Goal: Task Accomplishment & Management: Complete application form

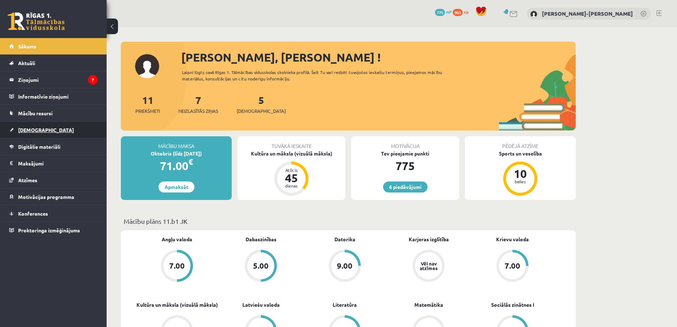
click at [43, 131] on link "[DEMOGRAPHIC_DATA]" at bounding box center [53, 130] width 89 height 16
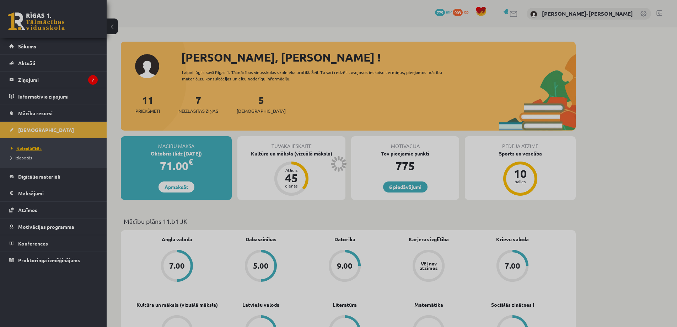
click at [29, 149] on span "Neizpildītās" at bounding box center [26, 148] width 31 height 6
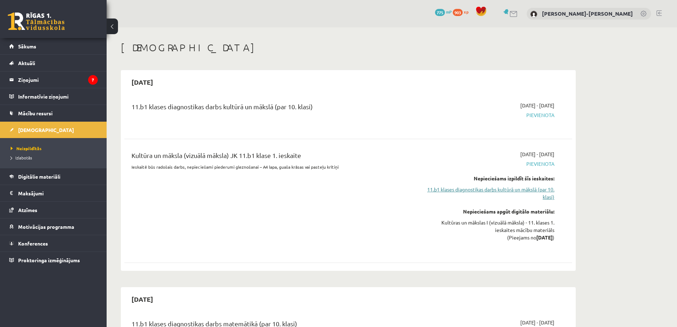
click at [480, 190] on link "11.b1 klases diagnostikas darbs kultūrā un mākslā (par 10. klasi)" at bounding box center [488, 193] width 134 height 15
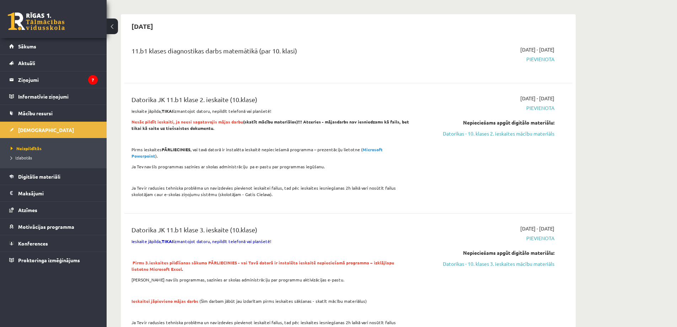
scroll to position [284, 0]
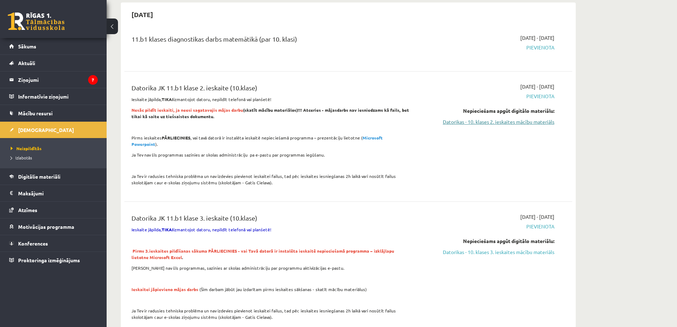
click at [473, 123] on link "Datorikas - 10. klases 2. ieskaites mācību materiāls" at bounding box center [488, 121] width 134 height 7
click at [482, 121] on link "Datorikas - 10. klases 2. ieskaites mācību materiāls" at bounding box center [488, 121] width 134 height 7
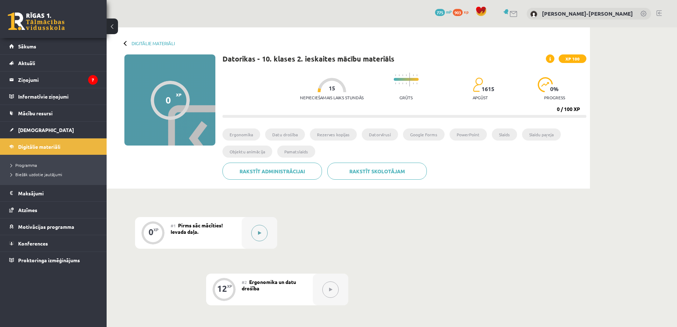
click at [257, 225] on button at bounding box center [259, 233] width 16 height 16
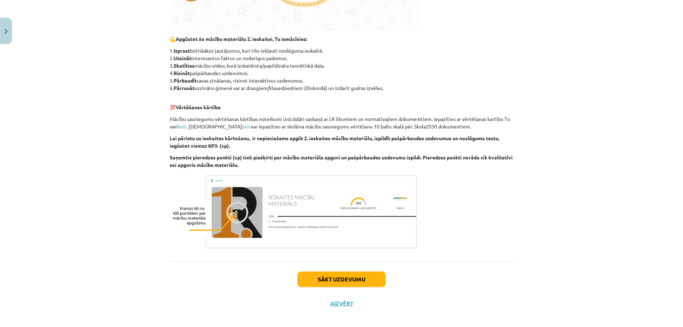
scroll to position [333, 0]
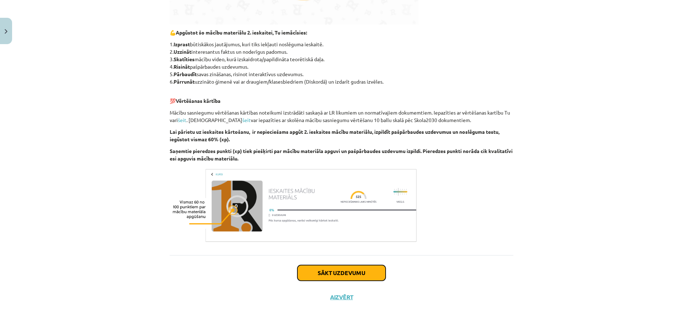
click at [317, 265] on button "Sākt uzdevumu" at bounding box center [341, 273] width 88 height 16
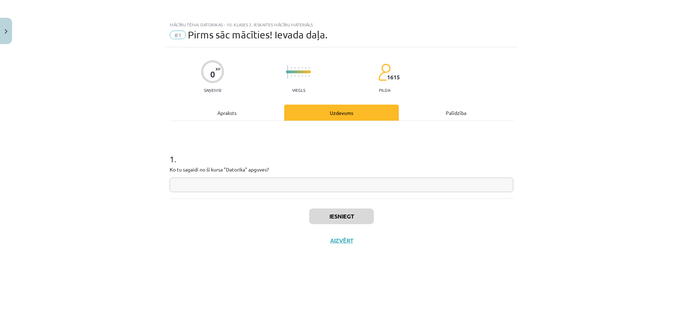
click at [219, 182] on input "text" at bounding box center [341, 184] width 343 height 15
type input "******"
click at [363, 219] on button "Iesniegt" at bounding box center [341, 216] width 65 height 16
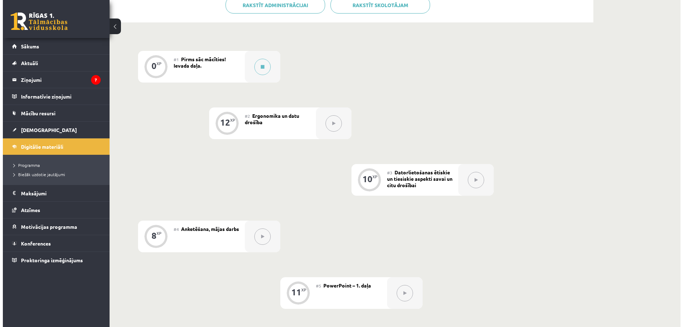
scroll to position [178, 0]
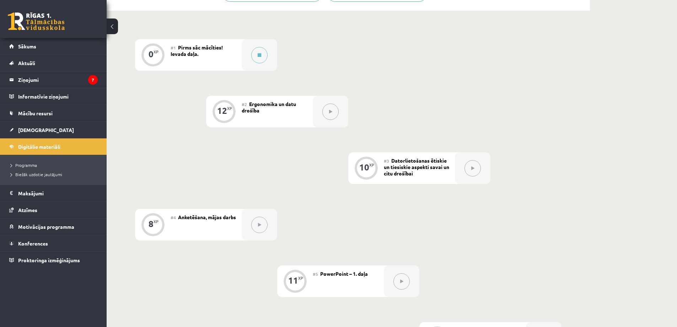
click at [241, 60] on div "#1 Pirms sāc mācīties! Ievada daļa." at bounding box center [206, 55] width 71 height 32
click at [257, 56] on button at bounding box center [259, 55] width 16 height 16
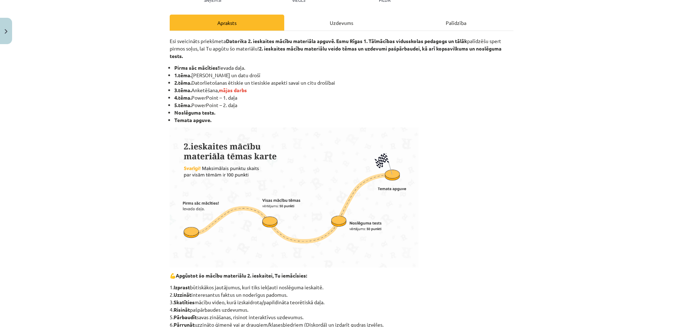
scroll to position [71, 0]
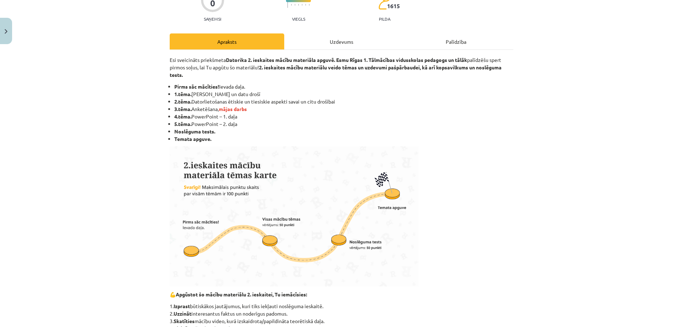
click at [329, 54] on div "Esi sveicināts priekšmeta Datorika 2. ieskaites mācību materiāla apguvē. Esmu R…" at bounding box center [341, 283] width 343 height 467
click at [329, 46] on div "Uzdevums" at bounding box center [341, 41] width 114 height 16
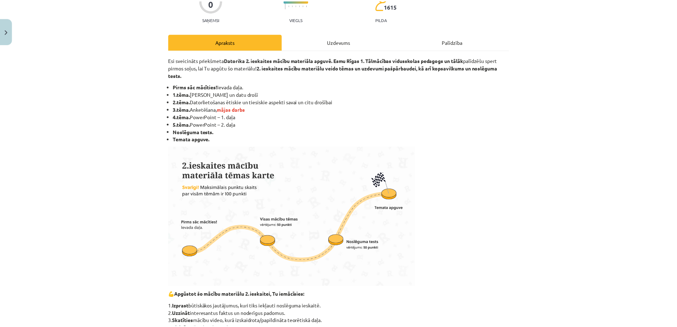
scroll to position [0, 0]
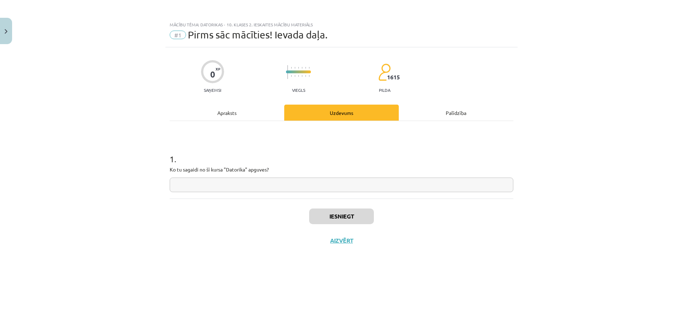
click at [247, 187] on input "text" at bounding box center [341, 184] width 343 height 15
click at [345, 238] on button "Aizvērt" at bounding box center [341, 240] width 27 height 7
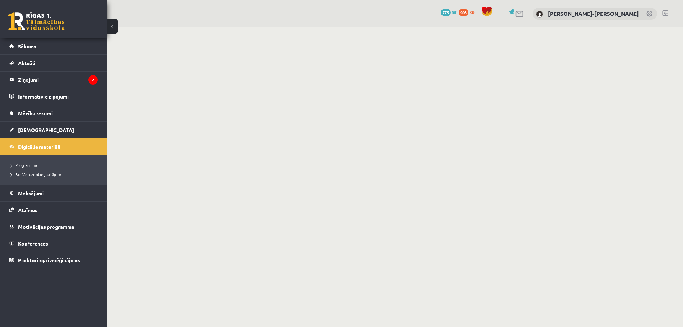
scroll to position [178, 0]
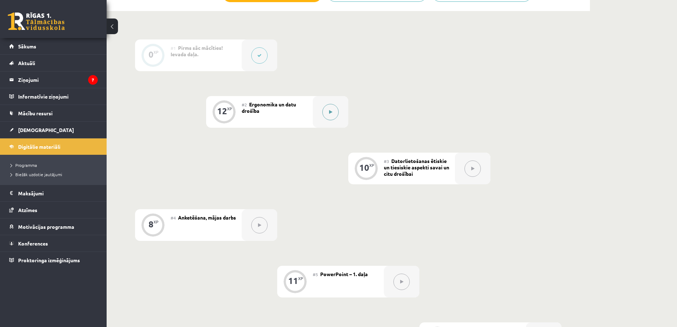
click at [327, 113] on button at bounding box center [330, 112] width 16 height 16
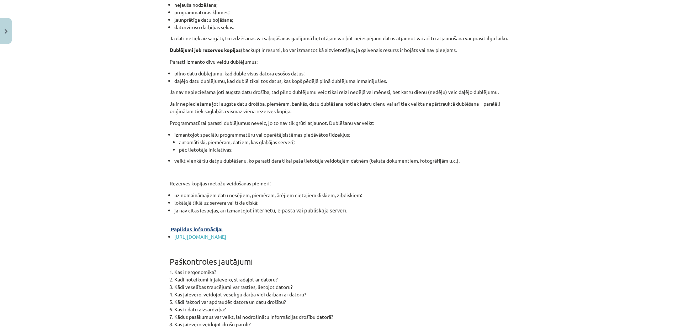
scroll to position [2193, 0]
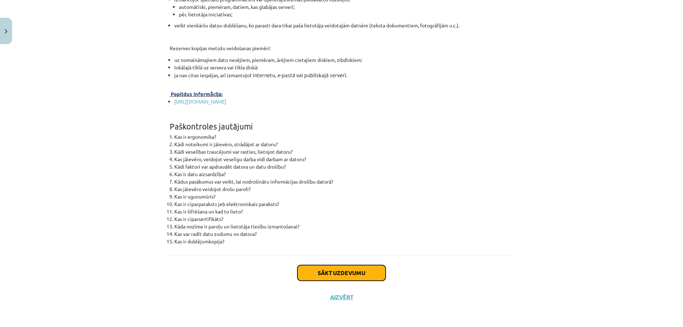
click at [346, 272] on button "Sākt uzdevumu" at bounding box center [341, 273] width 88 height 16
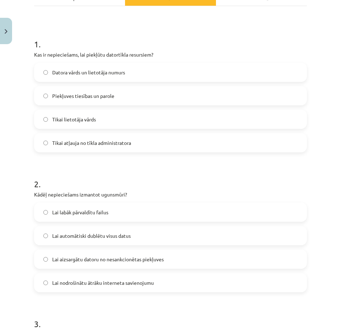
scroll to position [46, 0]
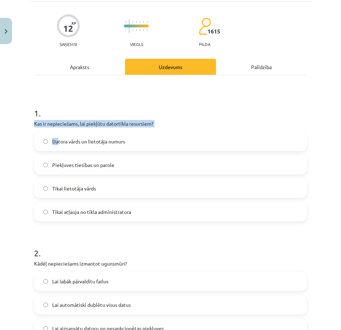
drag, startPoint x: 37, startPoint y: 124, endPoint x: 50, endPoint y: 126, distance: 13.7
click at [29, 110] on div "Mācību tēma: Datorikas - 10. klases 2. ieskaites mācību materiāls #2 Ergonomika…" at bounding box center [170, 165] width 341 height 330
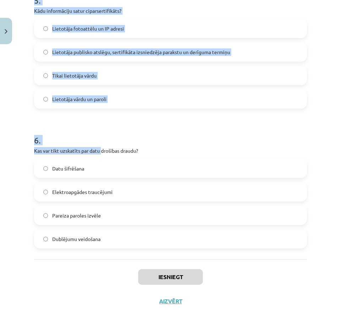
scroll to position [719, 0]
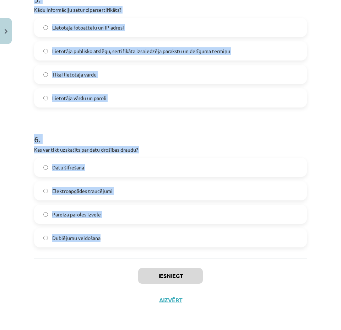
drag, startPoint x: 31, startPoint y: 110, endPoint x: 148, endPoint y: 241, distance: 175.5
copy form "7 . Lor ip dolorsitamet, con adipisci elitseddoe temporinc? Utlabo etdol ma ali…"
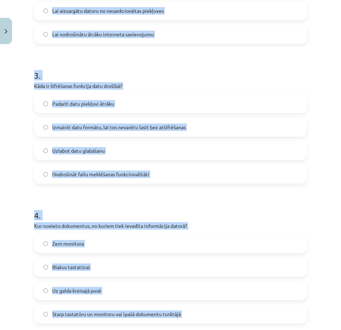
click at [245, 131] on label "Izmainīt datu formātu, lai tos nevarētu lasīt bez atšifrēšanas" at bounding box center [171, 127] width 272 height 18
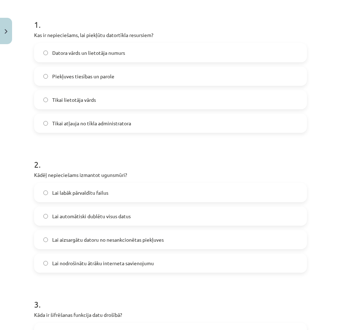
scroll to position [43, 0]
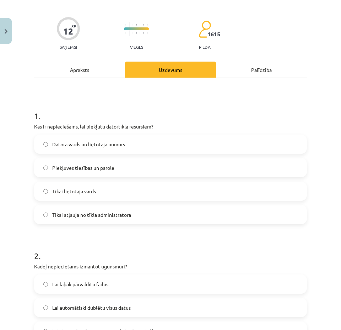
click at [64, 161] on label "Piekļuves tiesības un parole" at bounding box center [171, 168] width 272 height 18
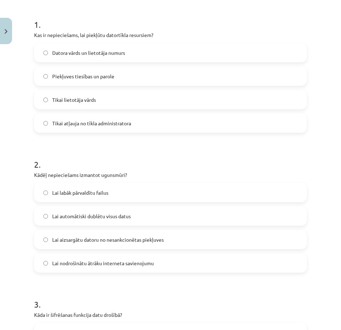
scroll to position [150, 0]
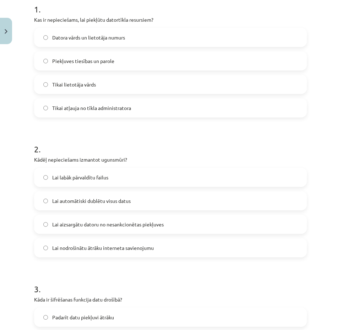
click at [85, 228] on label "Lai aizsargātu datoru no nesankcionētas piekļuves" at bounding box center [171, 224] width 272 height 18
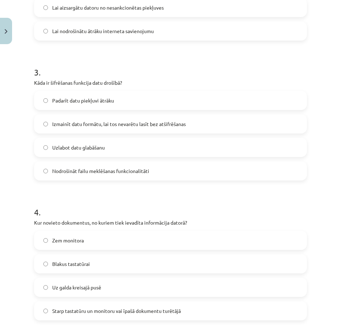
scroll to position [399, 0]
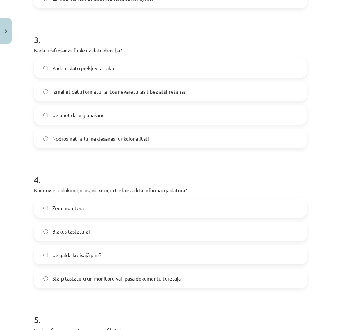
click at [94, 278] on span "Starp tastatūru un monitoru vai īpašā dokumentu turētājā" at bounding box center [116, 277] width 129 height 7
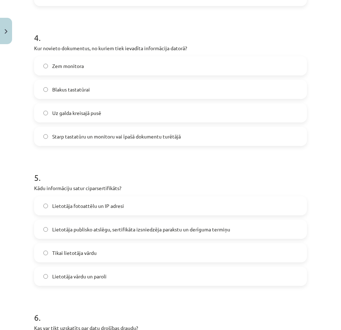
scroll to position [541, 0]
click at [48, 228] on label "Lietotāja publisko atslēgu, sertifikāta izsniedzēja parakstu un derīguma termiņu" at bounding box center [171, 229] width 272 height 18
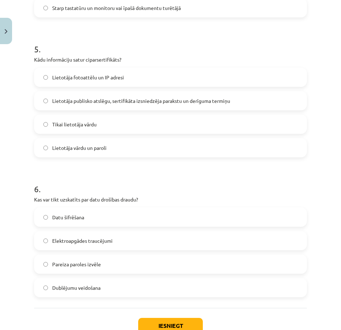
scroll to position [683, 0]
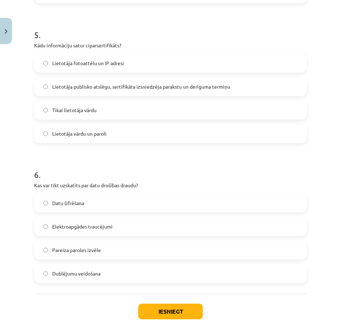
click at [51, 230] on label "Elektroapgādes traucējumi" at bounding box center [171, 226] width 272 height 18
click at [154, 313] on button "Iesniegt" at bounding box center [170, 311] width 65 height 16
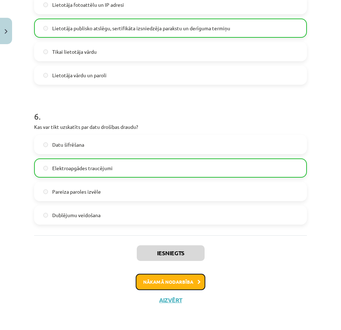
click at [162, 281] on button "Nākamā nodarbība" at bounding box center [171, 281] width 70 height 16
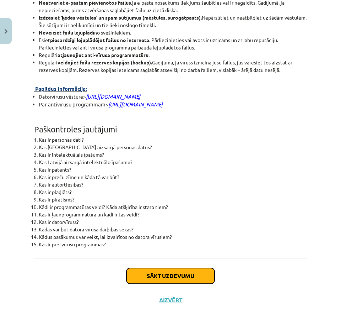
click at [140, 273] on button "Sākt uzdevumu" at bounding box center [171, 276] width 88 height 16
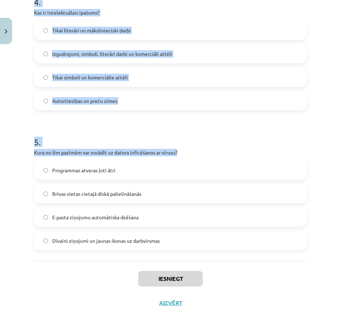
scroll to position [590, 0]
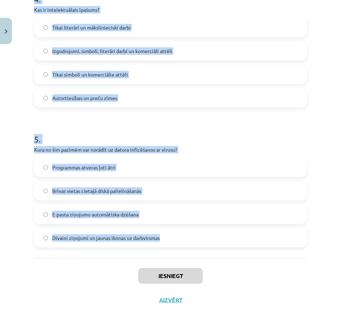
drag, startPoint x: 32, startPoint y: 161, endPoint x: 182, endPoint y: 249, distance: 173.9
copy form "Kura ir sensitīvu datu kategorija atbilstoši Fizisko personu datu aizsardzības …"
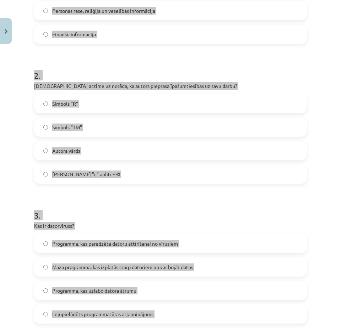
scroll to position [21, 0]
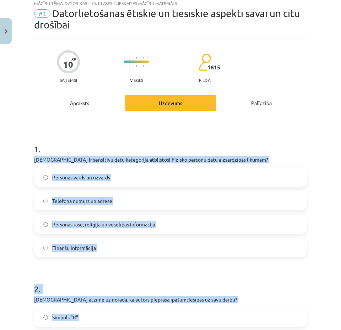
click at [200, 226] on label "Personas rase, reliģija un veselības informācija" at bounding box center [171, 224] width 272 height 18
click at [258, 290] on h1 "2 ." at bounding box center [170, 282] width 273 height 22
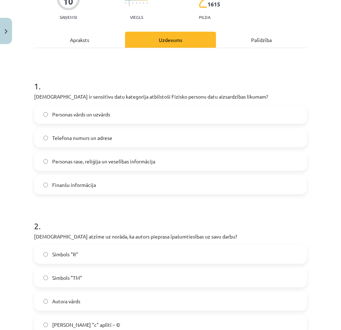
scroll to position [199, 0]
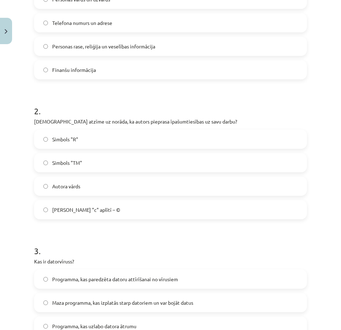
click at [158, 212] on label "[PERSON_NAME] "c" aplītī – ©" at bounding box center [171, 210] width 272 height 18
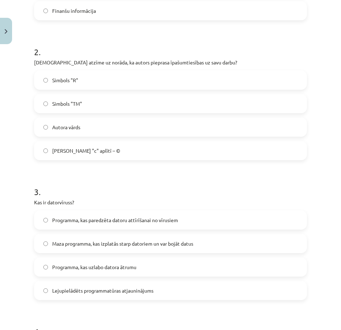
scroll to position [270, 0]
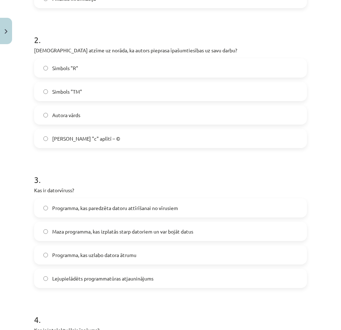
click at [118, 237] on label "Maza programma, kas izplatās starp datoriem un var bojāt datus" at bounding box center [171, 231] width 272 height 18
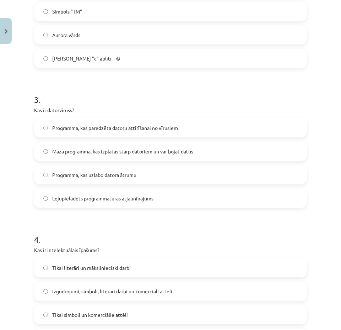
scroll to position [412, 0]
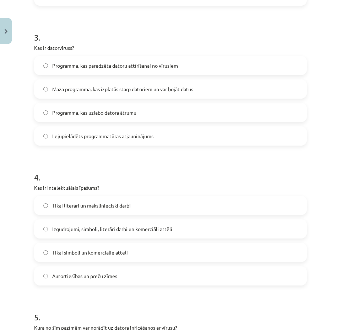
click at [122, 233] on label "Izgudrojumi, simboli, literāri darbi un komerciāli attēli" at bounding box center [171, 229] width 272 height 18
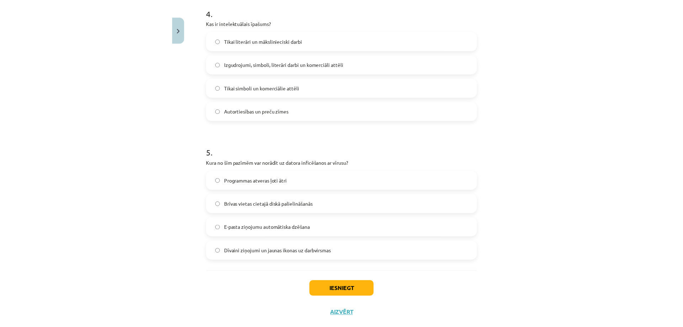
scroll to position [590, 0]
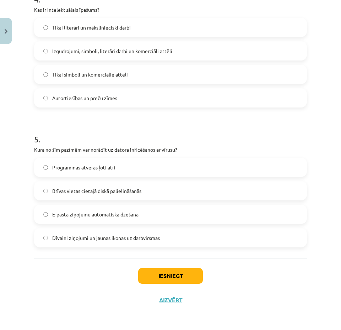
click at [115, 240] on span "Dīvaini ziņojumi un jaunas ikonas uz darbvirsmas" at bounding box center [106, 237] width 108 height 7
click at [172, 277] on button "Iesniegt" at bounding box center [170, 276] width 65 height 16
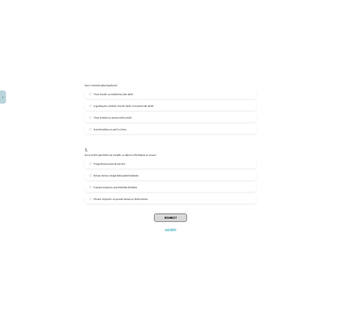
scroll to position [582, 0]
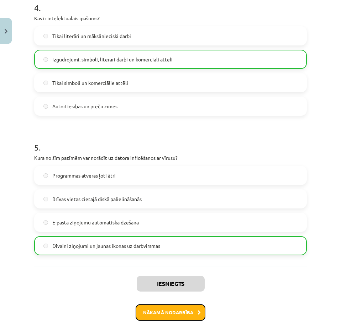
click at [183, 306] on button "Nākamā nodarbība" at bounding box center [170, 313] width 70 height 16
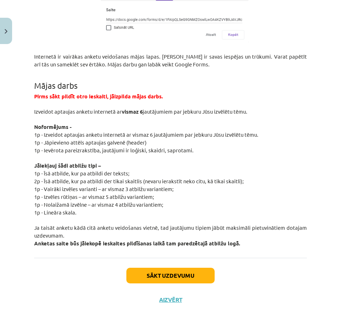
scroll to position [1347, 0]
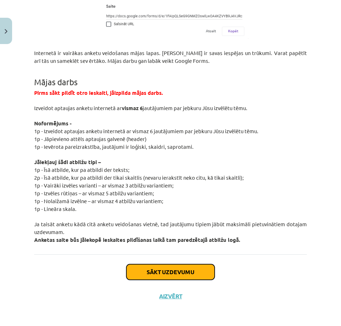
click at [165, 272] on button "Sākt uzdevumu" at bounding box center [170, 273] width 88 height 16
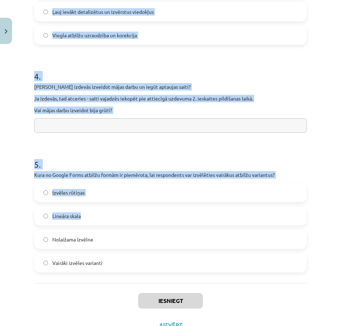
scroll to position [530, 0]
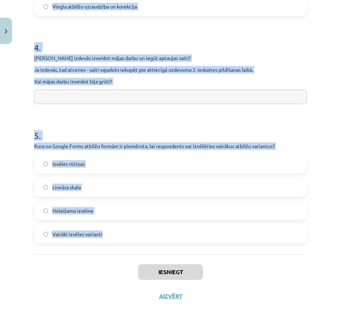
drag, startPoint x: 47, startPoint y: 151, endPoint x: 145, endPoint y: 242, distance: 133.9
copy form "1 . Kura no šīm pazīmēm vislabāk raksturo anketēšanas metodi Atbildes tiek ievā…"
click at [177, 135] on h1 "5 ." at bounding box center [170, 129] width 272 height 22
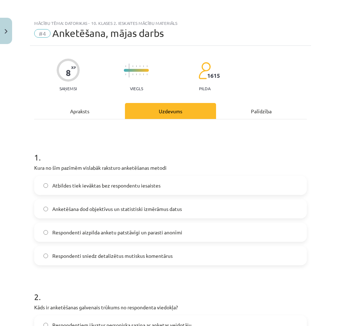
scroll to position [0, 0]
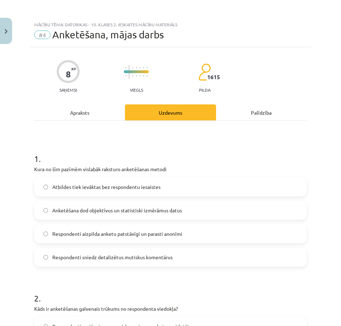
click at [49, 236] on label "Respondenti aizpilda anketu patstāvīgi un parasti anonīmi" at bounding box center [170, 234] width 271 height 18
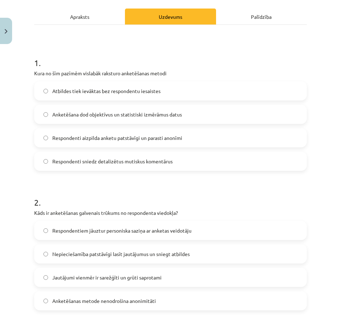
scroll to position [107, 0]
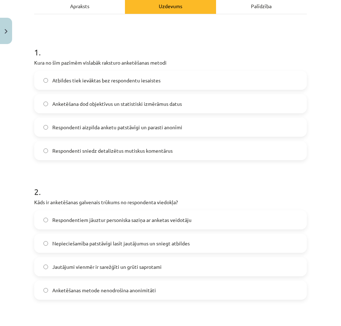
click at [67, 247] on span "Nepieciešamība patstāvīgi lasīt jautājumus un sniegt atbildes" at bounding box center [120, 243] width 137 height 7
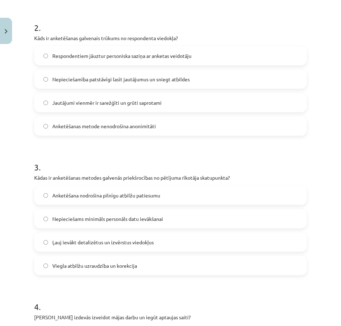
scroll to position [284, 0]
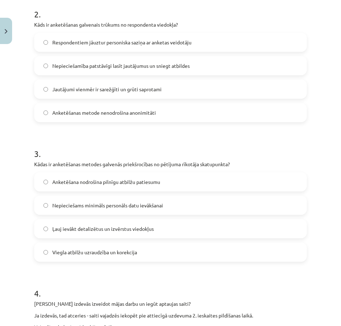
click at [78, 210] on label "Nepieciešams minimāls personāls datu ievākšanai" at bounding box center [170, 206] width 271 height 18
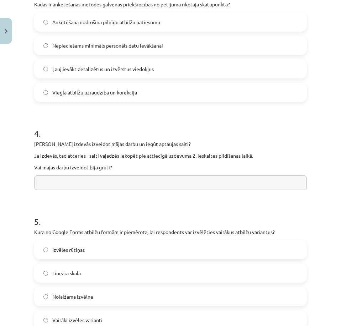
scroll to position [462, 0]
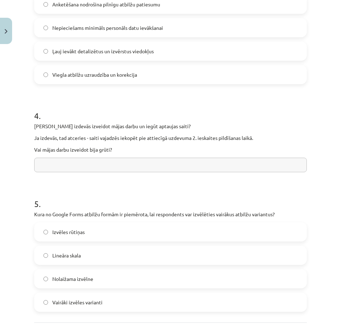
click at [84, 169] on input "text" at bounding box center [170, 165] width 272 height 15
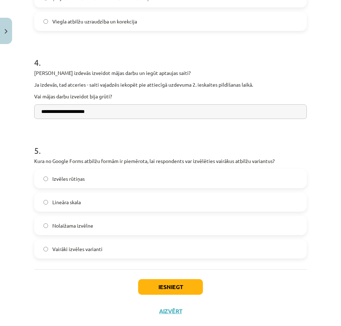
scroll to position [530, 0]
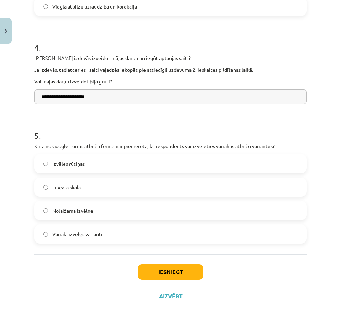
type input "**********"
click at [162, 273] on button "Iesniegt" at bounding box center [170, 273] width 65 height 16
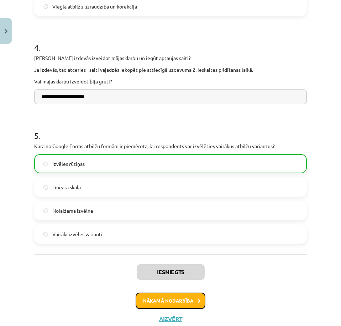
click at [159, 301] on button "Nākamā nodarbība" at bounding box center [170, 301] width 70 height 16
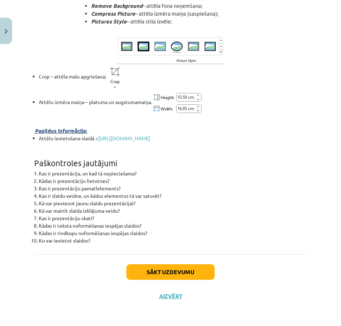
scroll to position [2562, 0]
click at [144, 270] on button "Sākt uzdevumu" at bounding box center [170, 273] width 88 height 16
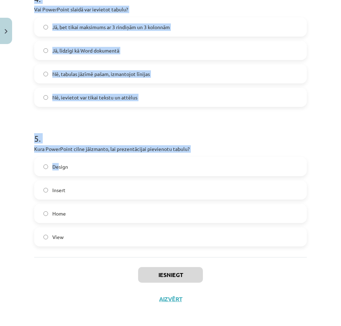
scroll to position [582, 0]
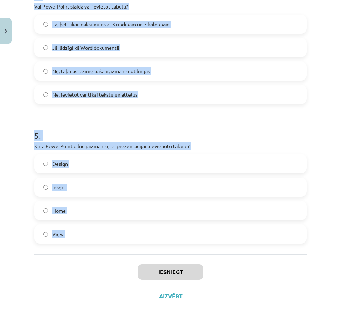
drag, startPoint x: 34, startPoint y: 137, endPoint x: 131, endPoint y: 257, distance: 153.7
copy form "1 . Kura darbība ir nepieciešama, lai mainītu teksta krāsu PowerPoint slaidā? L…"
click at [297, 149] on p "Kura PowerPoint cilne jāizmanto, lai prezentācijai pievienotu tabulu?" at bounding box center [170, 146] width 272 height 7
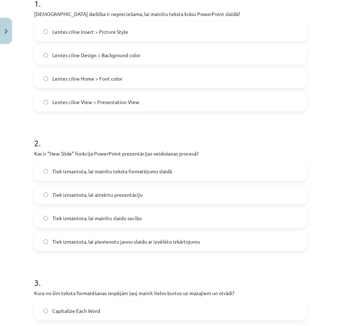
scroll to position [0, 0]
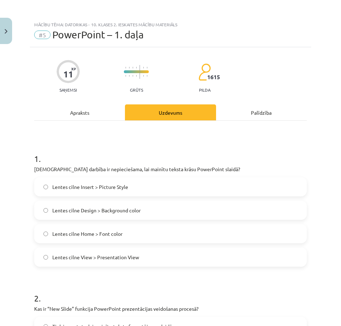
click at [175, 231] on label "Lentes cilne Home > Font color" at bounding box center [170, 234] width 271 height 18
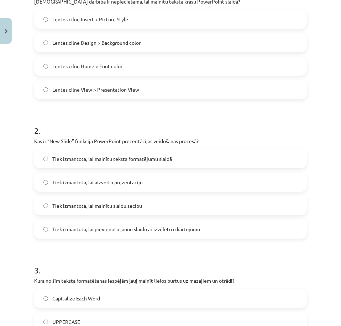
scroll to position [178, 0]
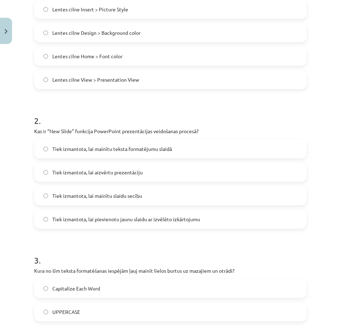
click at [105, 217] on span "Tiek izmantota, lai pievienotu jaunu slaidu ar izvēlēto izkārtojumu" at bounding box center [126, 219] width 148 height 7
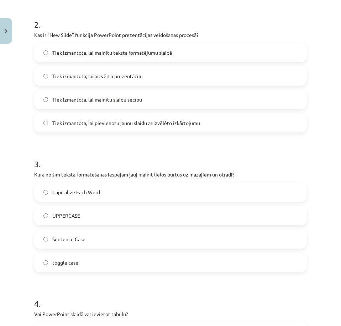
scroll to position [284, 0]
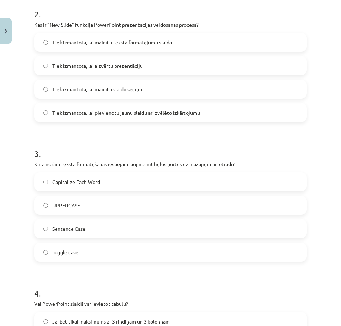
click at [113, 253] on label "toggle case" at bounding box center [170, 253] width 271 height 18
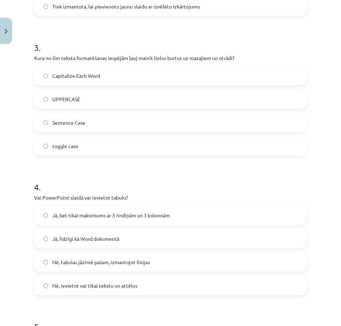
scroll to position [391, 0]
click at [105, 240] on span "Jā, līdzīgi kā Word dokumentā" at bounding box center [85, 238] width 67 height 7
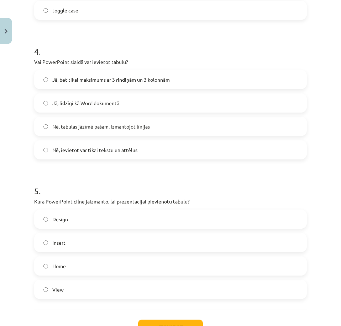
scroll to position [533, 0]
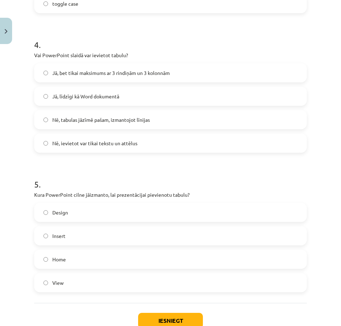
click at [84, 237] on label "Insert" at bounding box center [170, 236] width 271 height 18
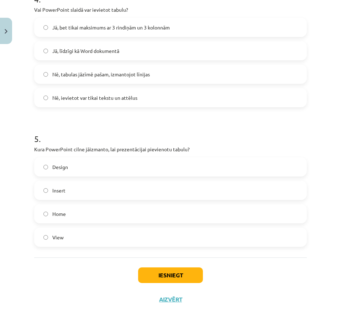
scroll to position [582, 0]
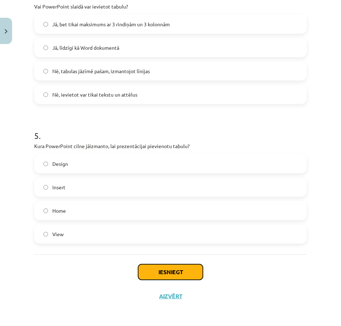
click at [160, 270] on button "Iesniegt" at bounding box center [170, 273] width 65 height 16
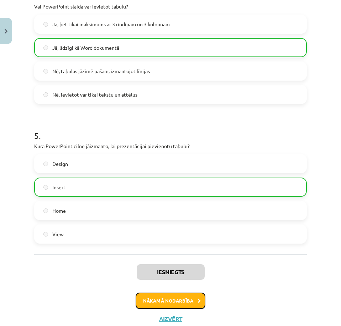
click at [179, 296] on button "Nākamā nodarbība" at bounding box center [170, 301] width 70 height 16
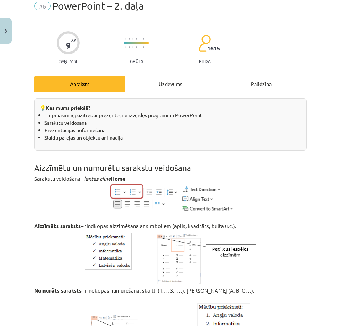
scroll to position [18, 0]
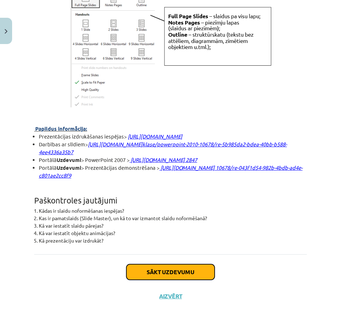
click at [138, 267] on button "Sākt uzdevumu" at bounding box center [170, 273] width 88 height 16
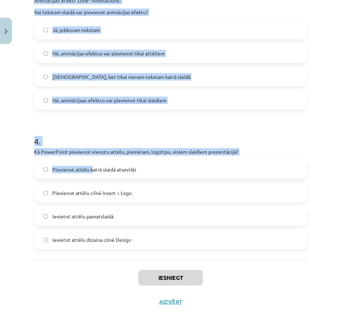
scroll to position [454, 0]
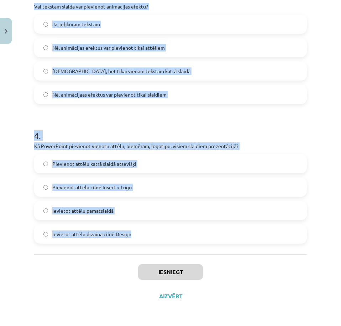
drag, startPoint x: 42, startPoint y: 153, endPoint x: 164, endPoint y: 238, distance: 147.9
click at [164, 238] on div "Mācību tēma: Datorikas - 10. klases 2. ieskaites mācību materiāls #6 PowerPoint…" at bounding box center [170, 163] width 341 height 326
copy form "1 . Kādu darbību var veikt cilnē Design, lai mainītu visas prezentācijas vizuāl…"
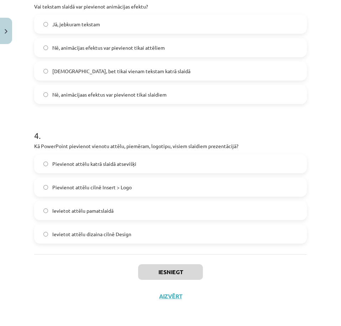
click at [274, 259] on div "Iesniegt Aizvērt" at bounding box center [170, 280] width 272 height 50
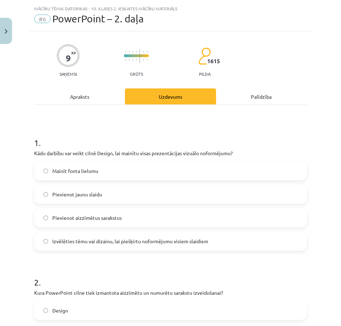
scroll to position [0, 0]
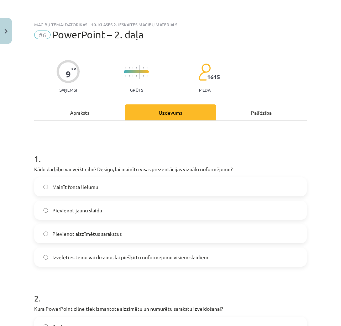
click at [49, 255] on label "Izvēlēties tēmu vai dizainu, lai piešķirtu noformējumu visiem slaidiem" at bounding box center [170, 258] width 271 height 18
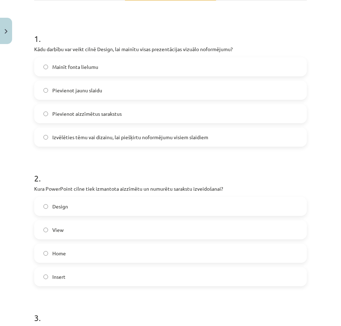
scroll to position [213, 0]
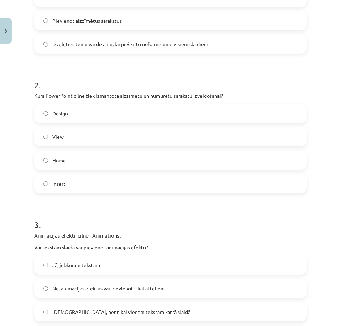
click at [47, 163] on label "Home" at bounding box center [170, 160] width 271 height 18
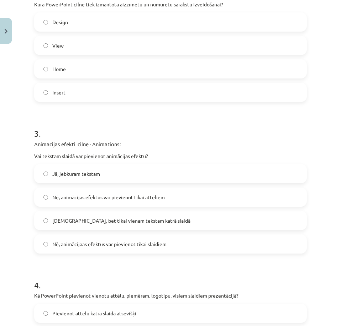
scroll to position [320, 0]
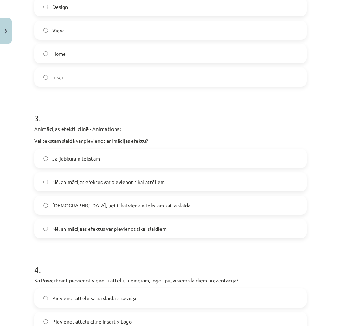
click at [50, 163] on label "Jā, jebkuram tekstam" at bounding box center [170, 159] width 271 height 18
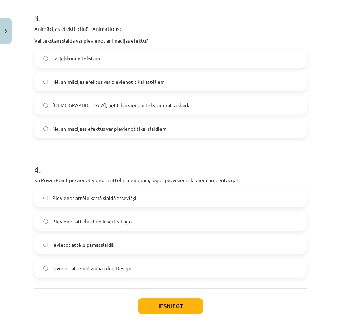
scroll to position [454, 0]
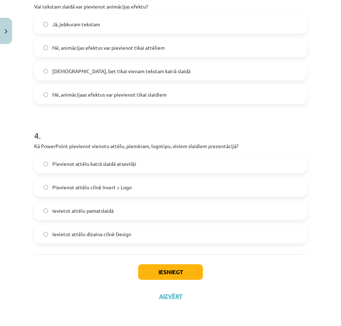
click at [42, 214] on label "Ievietot attēlu pamatslaidā" at bounding box center [170, 211] width 271 height 18
click at [48, 180] on label "Pievienot attēlu cilnē Insert > Logo" at bounding box center [170, 187] width 271 height 18
click at [170, 265] on button "Iesniegt" at bounding box center [170, 273] width 65 height 16
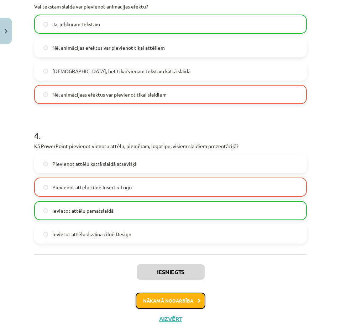
click at [157, 298] on button "Nākamā nodarbība" at bounding box center [170, 301] width 70 height 16
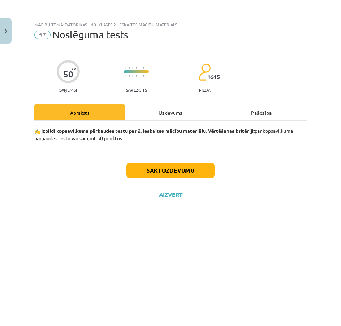
scroll to position [0, 0]
click at [142, 173] on button "Sākt uzdevumu" at bounding box center [170, 171] width 88 height 16
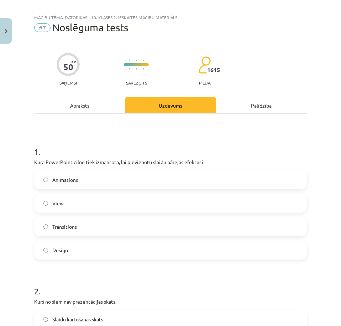
scroll to position [1, 0]
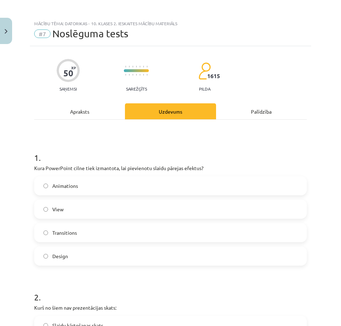
click at [63, 230] on span "Transitions" at bounding box center [64, 232] width 25 height 7
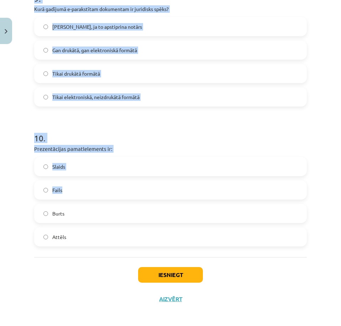
scroll to position [1281, 0]
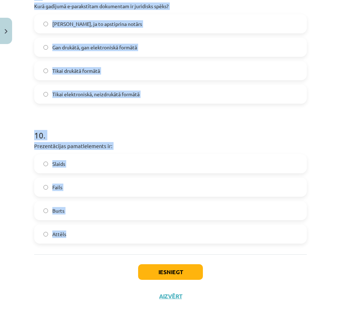
drag, startPoint x: 26, startPoint y: 140, endPoint x: 128, endPoint y: 244, distance: 145.3
click at [128, 244] on div "Mācību tēma: Datorikas - 10. klases 2. ieskaites mācību materiāls #7 Noslēguma …" at bounding box center [170, 163] width 341 height 326
copy form "2 . Kurš no šiem nav prezentācijas skats: Slaidu kārtošanas skats Slaidu tuvska…"
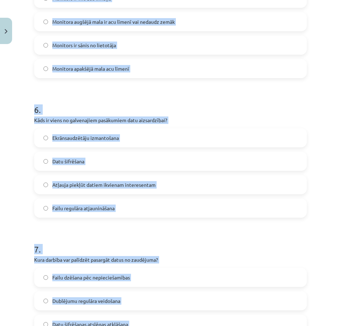
click at [272, 171] on div "Datu šifrēšana" at bounding box center [170, 161] width 272 height 19
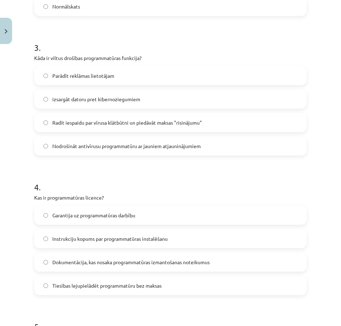
scroll to position [250, 0]
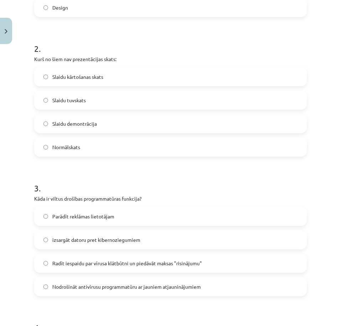
click at [54, 103] on span "Slaidu tuvskats" at bounding box center [68, 100] width 33 height 7
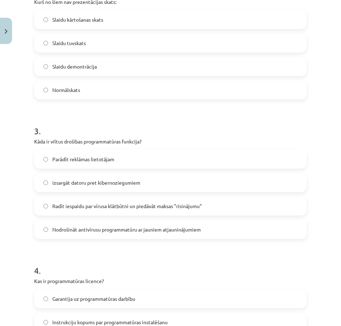
scroll to position [321, 0]
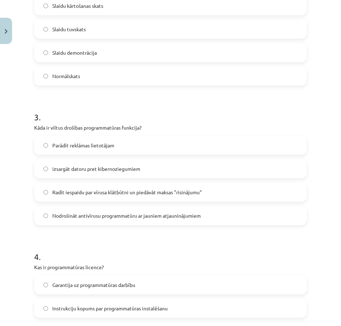
click at [63, 193] on span "Radīt iespaidu par vīrusa klātbūtni un piedāvāt maksas "risinājumu"" at bounding box center [126, 192] width 149 height 7
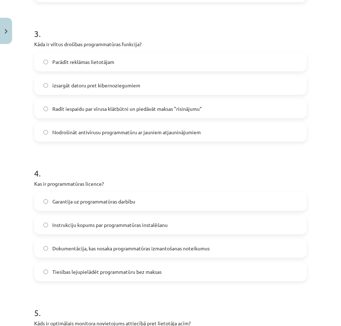
scroll to position [428, 0]
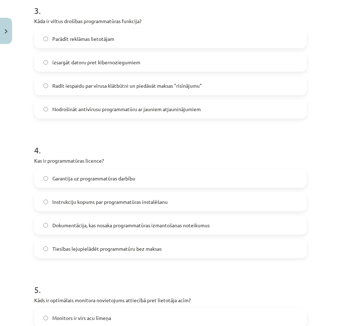
click at [48, 223] on label "Dokumentācija, kas nosaka programmatūras izmantošanas noteikumus" at bounding box center [170, 226] width 271 height 18
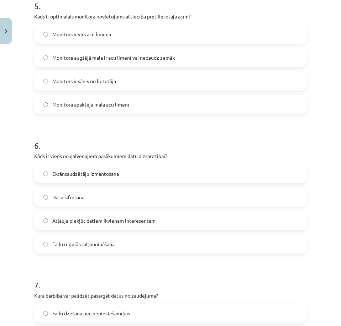
scroll to position [712, 0]
click at [40, 199] on label "Datu šifrēšana" at bounding box center [170, 197] width 271 height 18
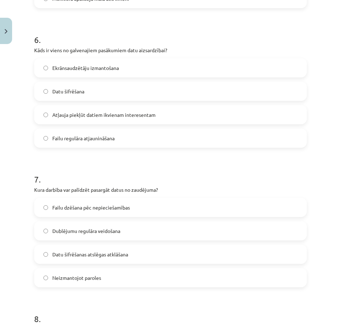
scroll to position [819, 0]
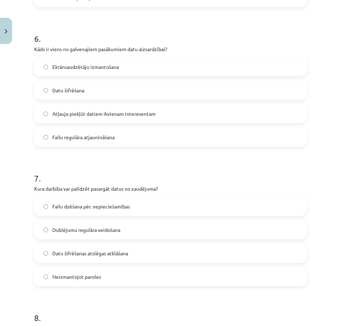
click at [41, 231] on label "Dublējumu regulāra veidošana" at bounding box center [170, 230] width 271 height 18
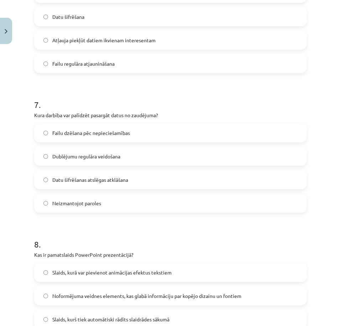
scroll to position [925, 0]
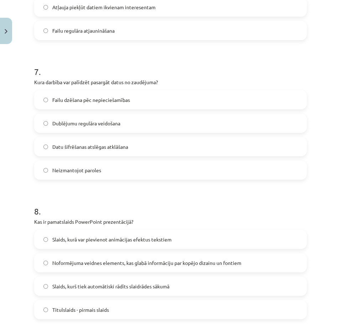
click at [48, 267] on label "Noformējuma veidnes elements, kas glabā informāciju par kopējo dizainu un fonti…" at bounding box center [170, 263] width 271 height 18
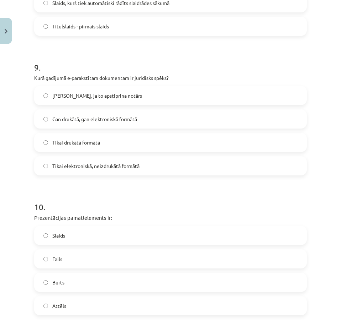
scroll to position [1210, 0]
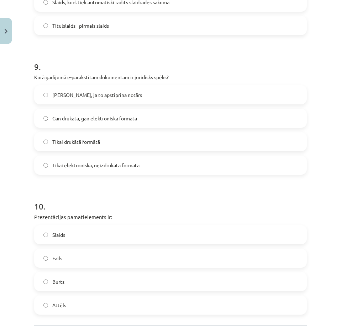
click at [50, 236] on label "Slaids" at bounding box center [170, 235] width 271 height 18
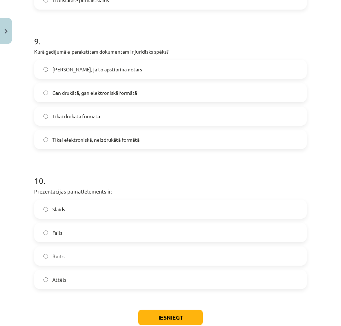
scroll to position [1281, 0]
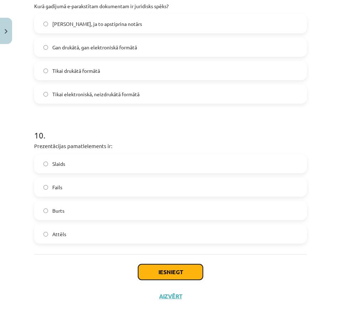
click at [147, 271] on button "Iesniegt" at bounding box center [170, 273] width 65 height 16
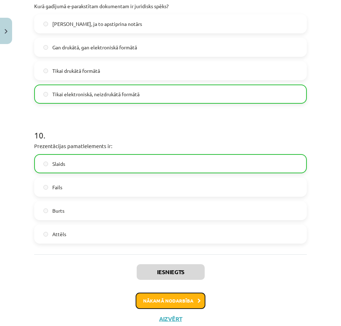
click at [166, 300] on button "Nākamā nodarbība" at bounding box center [170, 301] width 70 height 16
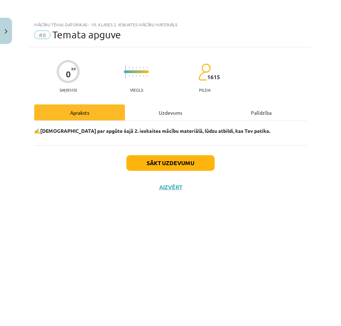
scroll to position [0, 0]
click at [155, 162] on button "Sākt uzdevumu" at bounding box center [170, 163] width 88 height 16
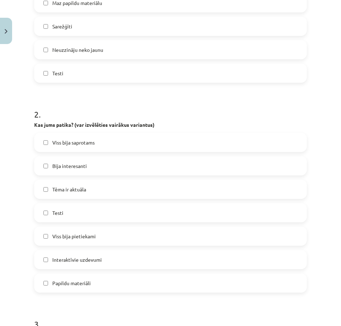
scroll to position [284, 0]
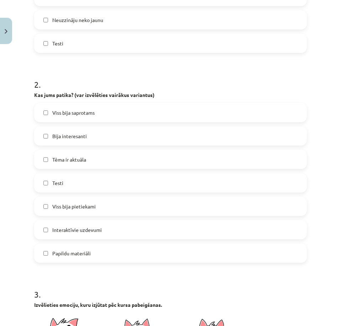
click at [49, 113] on label "Viss bija saprotams" at bounding box center [170, 113] width 271 height 18
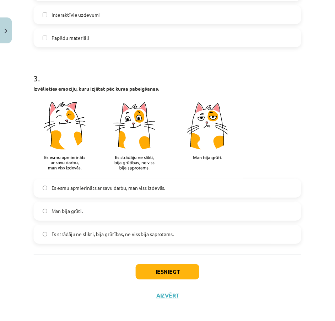
scroll to position [503, 0]
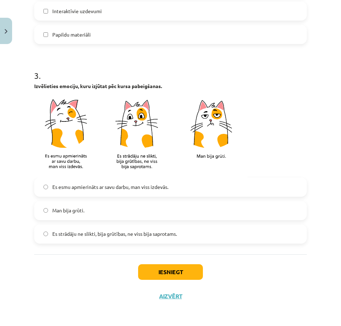
click at [49, 186] on label "Es esmu apmierināts ar savu darbu, man viss izdevās." at bounding box center [170, 187] width 271 height 18
click at [156, 267] on button "Iesniegt" at bounding box center [170, 273] width 65 height 16
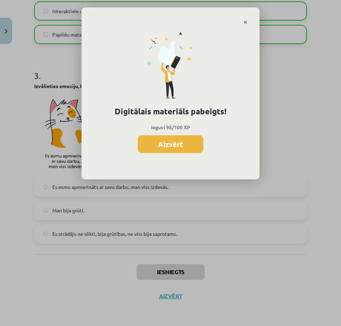
click at [176, 151] on button "Aizvērt" at bounding box center [170, 144] width 65 height 18
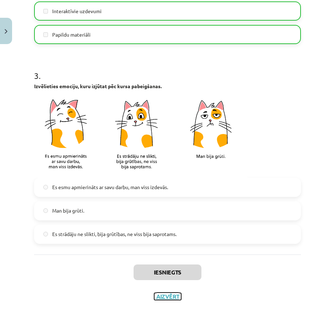
click at [168, 295] on button "Aizvērt" at bounding box center [167, 296] width 27 height 7
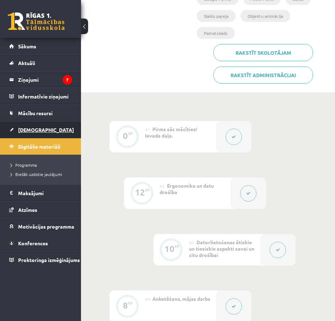
click at [22, 131] on span "[DEMOGRAPHIC_DATA]" at bounding box center [46, 130] width 56 height 6
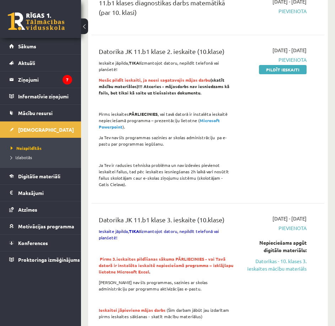
scroll to position [356, 0]
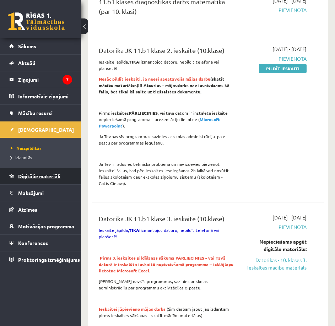
click at [46, 172] on link "Digitālie materiāli" at bounding box center [40, 176] width 63 height 16
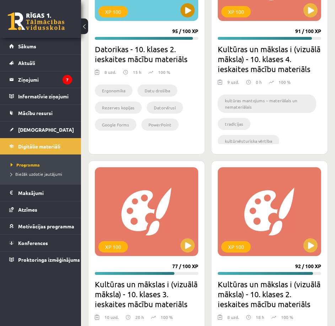
scroll to position [391, 0]
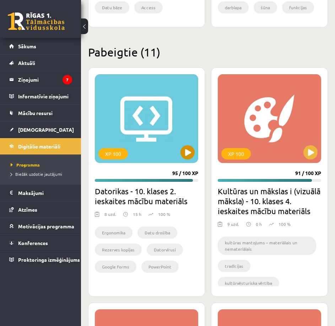
click at [150, 122] on div "XP 100" at bounding box center [146, 118] width 103 height 89
click at [151, 153] on div "XP 100" at bounding box center [146, 118] width 103 height 89
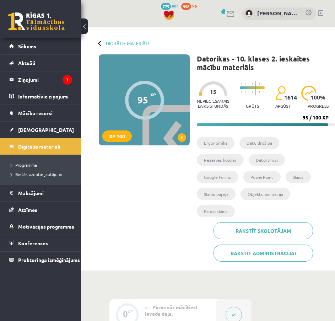
click at [32, 149] on link "Digitālie materiāli" at bounding box center [40, 146] width 63 height 16
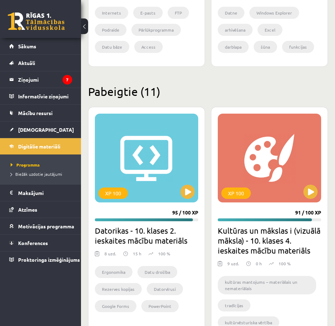
scroll to position [356, 0]
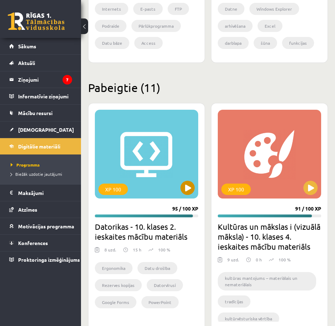
click at [140, 168] on div "XP 100" at bounding box center [146, 154] width 103 height 89
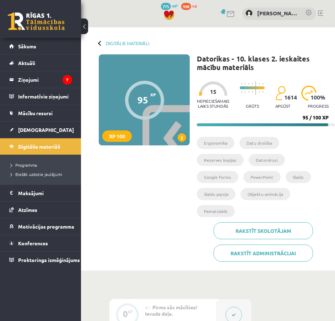
click at [214, 143] on li "Ergonomika" at bounding box center [216, 143] width 38 height 12
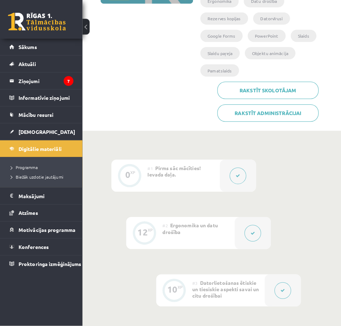
scroll to position [142, 0]
click at [226, 164] on div at bounding box center [234, 173] width 36 height 32
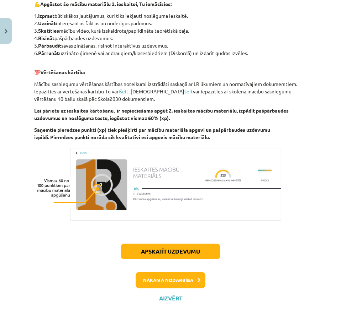
scroll to position [363, 0]
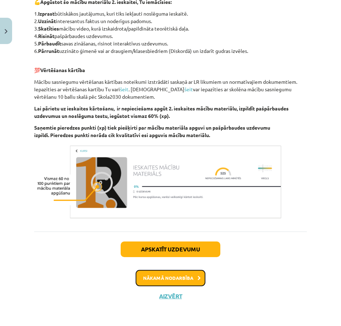
click at [183, 281] on button "Nākamā nodarbība" at bounding box center [170, 278] width 70 height 16
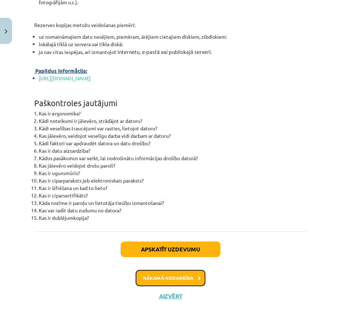
click at [180, 278] on button "Nākamā nodarbība" at bounding box center [170, 278] width 70 height 16
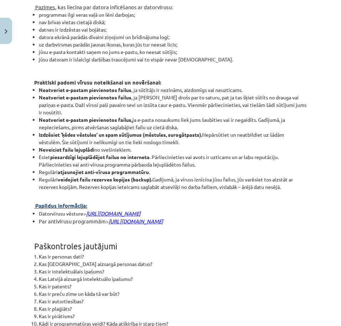
scroll to position [1938, 0]
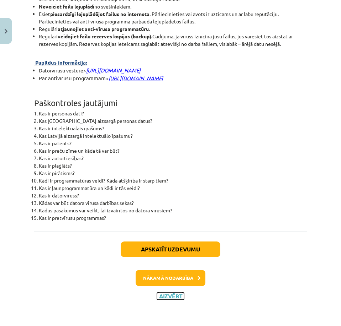
click at [160, 300] on button "Aizvērt" at bounding box center [170, 296] width 27 height 7
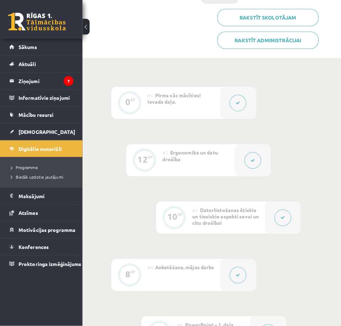
scroll to position [140, 0]
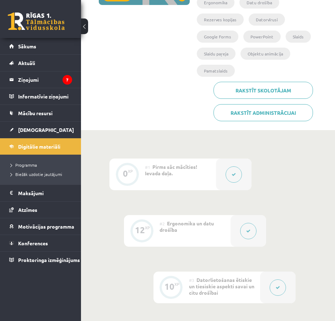
click at [279, 279] on button at bounding box center [278, 287] width 16 height 16
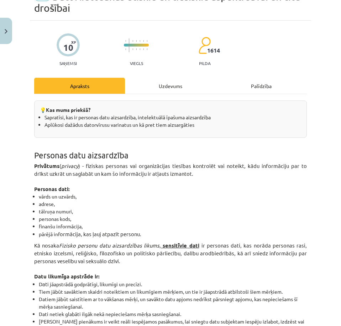
scroll to position [36, 0]
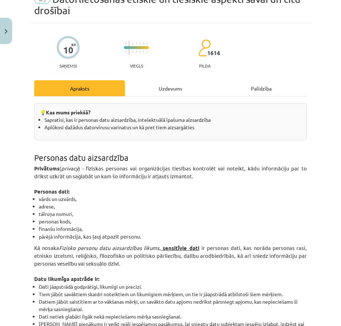
click at [159, 89] on div "Uzdevums" at bounding box center [170, 88] width 91 height 16
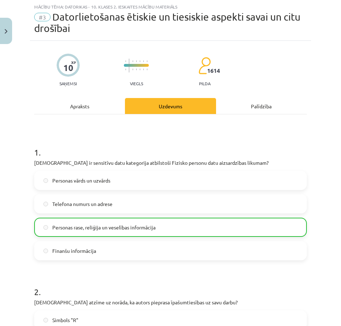
click at [235, 107] on div "Palīdzība" at bounding box center [261, 106] width 91 height 16
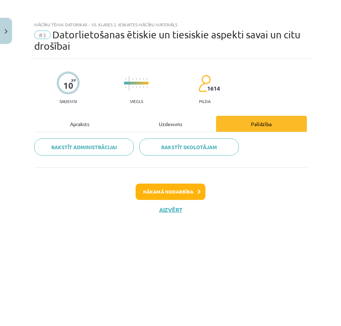
click at [111, 122] on div "Apraksts" at bounding box center [79, 124] width 91 height 16
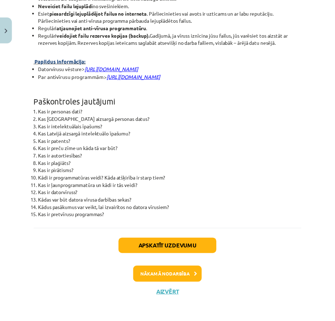
scroll to position [1948, 0]
click at [175, 295] on button "Aizvērt" at bounding box center [170, 296] width 27 height 7
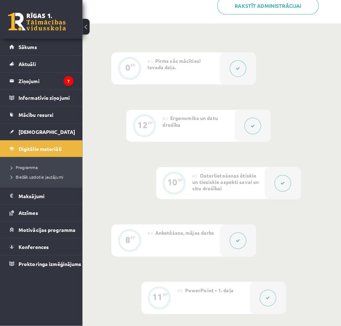
scroll to position [247, 0]
click at [171, 222] on div "#4 Anketēšana, mājas darbs" at bounding box center [180, 238] width 71 height 32
click at [225, 223] on div at bounding box center [234, 238] width 36 height 32
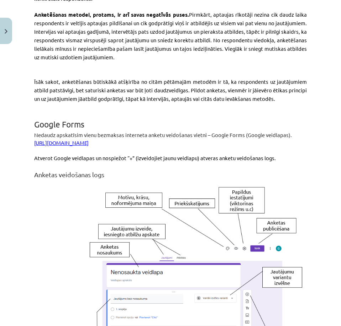
scroll to position [462, 0]
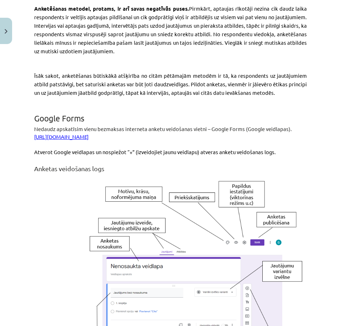
click at [93, 140] on p "[URL][DOMAIN_NAME]" at bounding box center [170, 137] width 272 height 8
click at [89, 139] on link "[URL][DOMAIN_NAME]" at bounding box center [61, 136] width 54 height 7
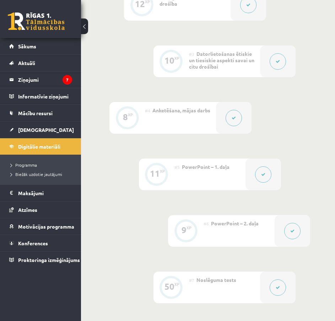
scroll to position [381, 0]
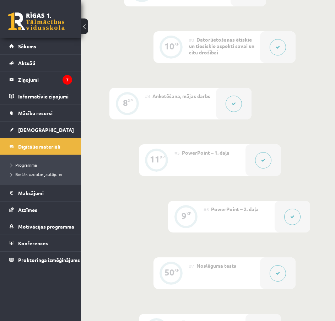
click at [104, 29] on div "Digitālie materiāli 95 XP XP 100 95 / 100 XP Datorikas - 10. klases 2. ieskaite…" at bounding box center [210, 23] width 258 height 752
click at [112, 9] on div "0 XP #1 Pirms sāc mācīties! Ievada daļa. 12 XP #2 Ergonomika un datu drošība 10…" at bounding box center [210, 144] width 258 height 509
click at [112, 8] on div "0 XP #1 Pirms sāc mācīties! Ievada daļa. 12 XP #2 Ergonomika un datu drošība 10…" at bounding box center [210, 144] width 258 height 509
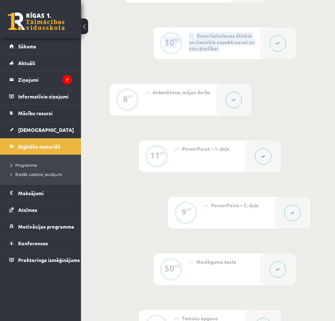
click at [135, 8] on div "0 XP #1 Pirms sāc mācīties! Ievada daļa. 12 XP #2 Ergonomika un datu drošība 10…" at bounding box center [210, 127] width 201 height 427
click at [130, 6] on div "0 XP #1 Pirms sāc mācīties! Ievada daļa. 12 XP #2 Ergonomika un datu drošība 10…" at bounding box center [210, 127] width 201 height 427
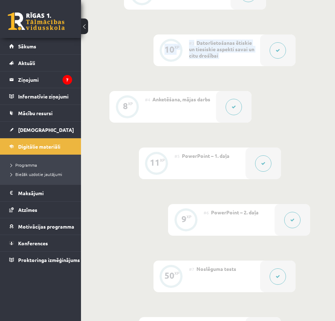
click at [114, 27] on div "0 XP #1 Pirms sāc mācīties! Ievada daļa. 12 XP #2 Ergonomika un datu drošība 10…" at bounding box center [210, 134] width 201 height 427
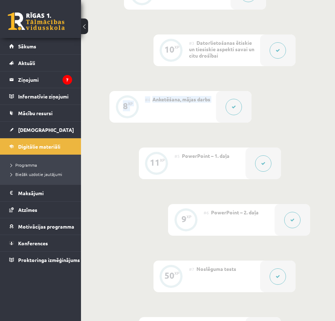
click at [243, 68] on div "0 XP #1 Pirms sāc mācīties! Ievada daļa. 12 XP #2 Ergonomika un datu drošība 10…" at bounding box center [210, 134] width 201 height 427
click at [228, 99] on button at bounding box center [234, 107] width 16 height 16
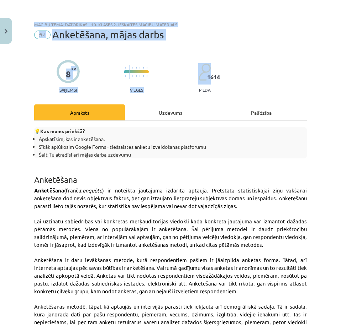
click at [335, 52] on div "Mācību tēma: Datorikas - 10. klases 2. ieskaites mācību materiāls #4 Anketēšana…" at bounding box center [170, 163] width 341 height 326
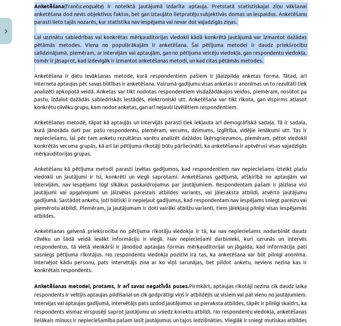
drag, startPoint x: 322, startPoint y: 72, endPoint x: 327, endPoint y: 76, distance: 6.1
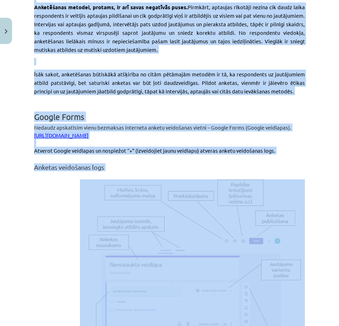
scroll to position [425, 0]
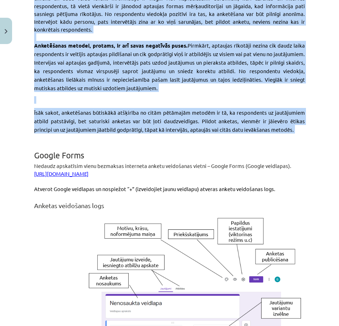
click at [321, 127] on div "Mācību tēma: Datorikas - 10. klases 2. ieskaites mācību materiāls #4 Anketēšana…" at bounding box center [169, 163] width 339 height 326
drag, startPoint x: 148, startPoint y: 174, endPoint x: 128, endPoint y: 175, distance: 19.9
click at [128, 175] on p "https://www.google.com/intl/lv/forms/about/" at bounding box center [169, 174] width 271 height 8
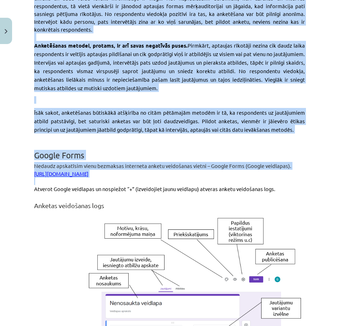
click at [156, 178] on p at bounding box center [169, 181] width 271 height 7
click at [159, 178] on p at bounding box center [169, 181] width 271 height 7
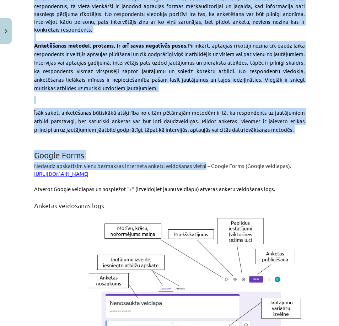
click at [21, 176] on div "Mācību tēma: Datorikas - 10. klases 2. ieskaites mācību materiāls #4 Anketēšana…" at bounding box center [169, 163] width 339 height 326
click at [23, 174] on div "Mācību tēma: Datorikas - 10. klases 2. ieskaites mācību materiāls #4 Anketēšana…" at bounding box center [169, 163] width 339 height 326
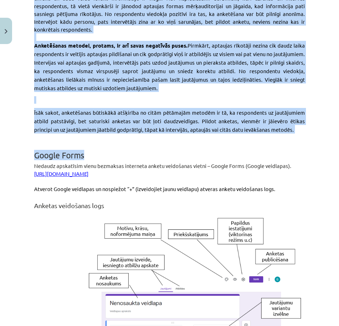
click at [129, 157] on h1 "Google Forms" at bounding box center [169, 149] width 271 height 22
click at [139, 150] on h1 "Google Forms" at bounding box center [169, 149] width 271 height 22
click at [143, 148] on h1 "Google Forms" at bounding box center [169, 149] width 271 height 22
drag, startPoint x: 157, startPoint y: 146, endPoint x: 173, endPoint y: 146, distance: 16.0
click at [160, 146] on h1 "Google Forms" at bounding box center [169, 149] width 271 height 22
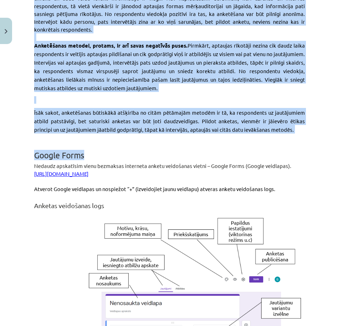
click at [222, 147] on h1 "Google Forms" at bounding box center [169, 149] width 271 height 22
click at [256, 142] on h1 "Google Forms" at bounding box center [169, 149] width 271 height 22
click at [318, 133] on div "Mācību tēma: Datorikas - 10. klases 2. ieskaites mācību materiāls #4 Anketēšana…" at bounding box center [169, 163] width 339 height 326
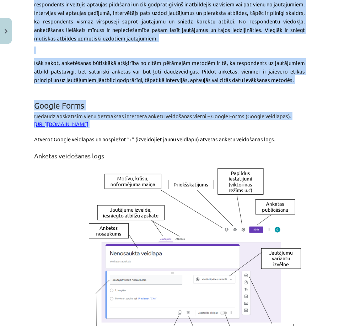
click at [326, 122] on div "Mācību tēma: Datorikas - 10. klases 2. ieskaites mācību materiāls #4 Anketēšana…" at bounding box center [169, 163] width 339 height 326
click at [322, 120] on div "Mācību tēma: Datorikas - 10. klases 2. ieskaites mācību materiāls #4 Anketēšana…" at bounding box center [169, 163] width 339 height 326
click at [322, 119] on div "Mācību tēma: Datorikas - 10. klases 2. ieskaites mācību materiāls #4 Anketēšana…" at bounding box center [169, 163] width 339 height 326
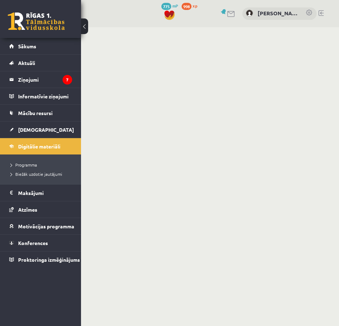
scroll to position [378, 1]
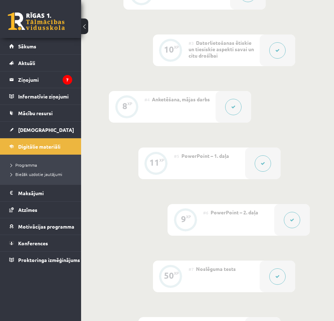
click at [232, 105] on icon at bounding box center [233, 107] width 4 height 4
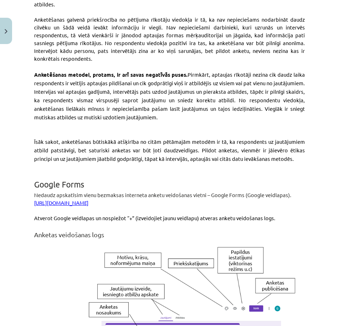
scroll to position [402, 0]
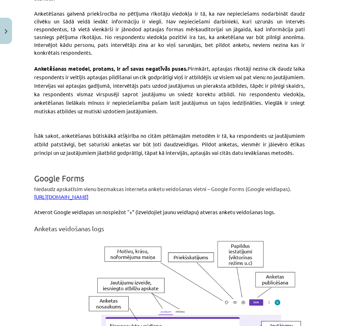
drag, startPoint x: 147, startPoint y: 198, endPoint x: 32, endPoint y: 198, distance: 114.8
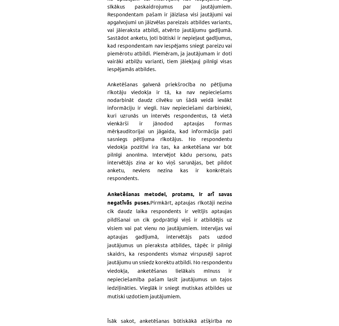
scroll to position [338, 0]
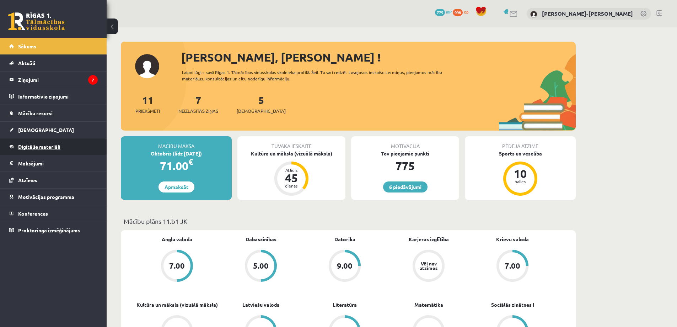
click at [43, 148] on span "Digitālie materiāli" at bounding box center [39, 146] width 42 height 6
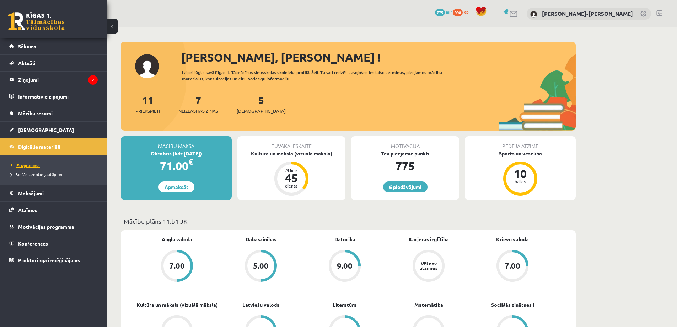
click at [26, 164] on span "Programma" at bounding box center [25, 165] width 29 height 6
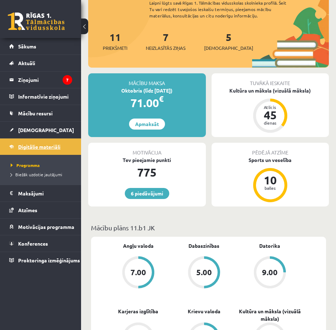
scroll to position [107, 0]
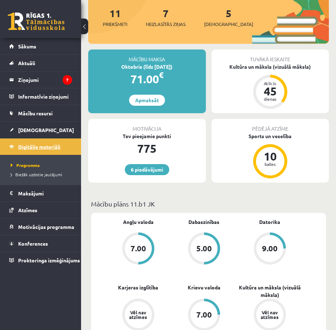
click at [48, 145] on span "Digitālie materiāli" at bounding box center [39, 146] width 42 height 6
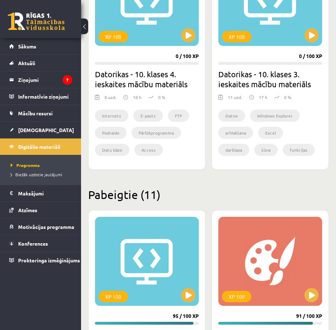
scroll to position [71, 0]
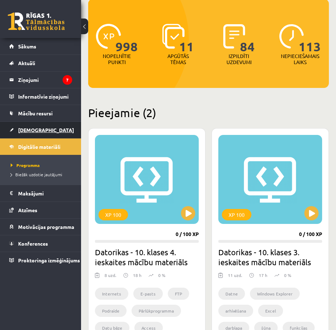
click at [12, 129] on link "[DEMOGRAPHIC_DATA]" at bounding box center [40, 130] width 63 height 16
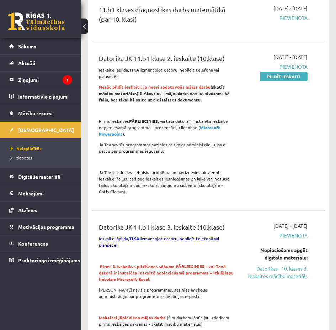
scroll to position [249, 0]
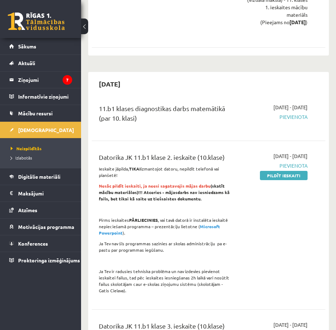
drag, startPoint x: 274, startPoint y: 176, endPoint x: 203, endPoint y: 25, distance: 167.0
click at [274, 176] on link "Pildīt ieskaiti" at bounding box center [284, 175] width 48 height 9
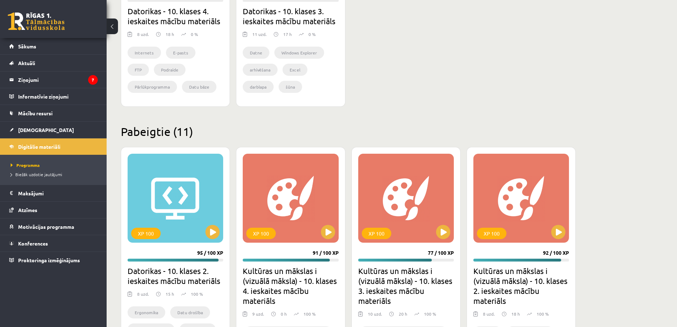
scroll to position [347, 0]
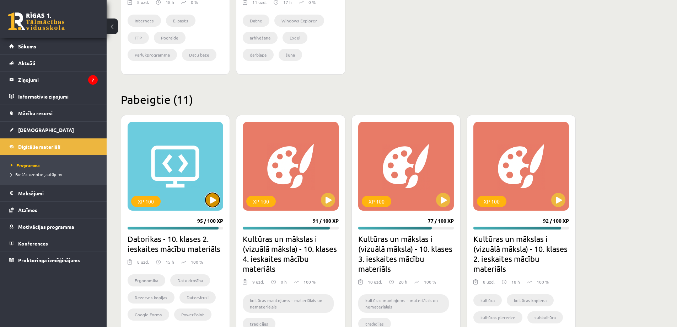
click at [211, 198] on button at bounding box center [213, 200] width 14 height 14
click at [160, 149] on div "XP 100" at bounding box center [176, 166] width 96 height 89
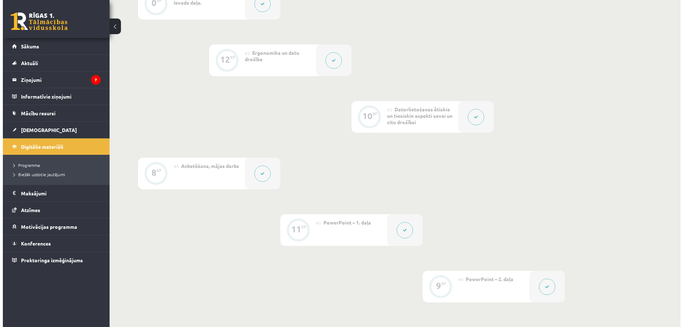
scroll to position [230, 0]
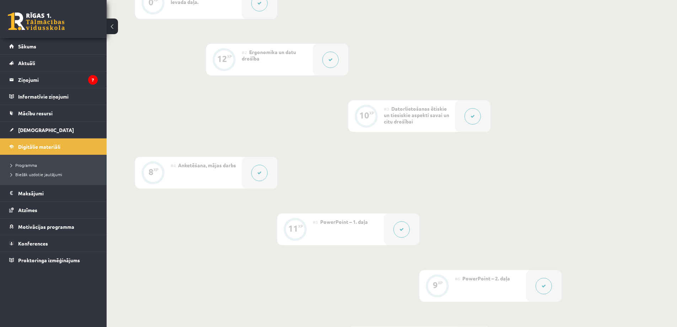
click at [260, 169] on button at bounding box center [259, 173] width 16 height 16
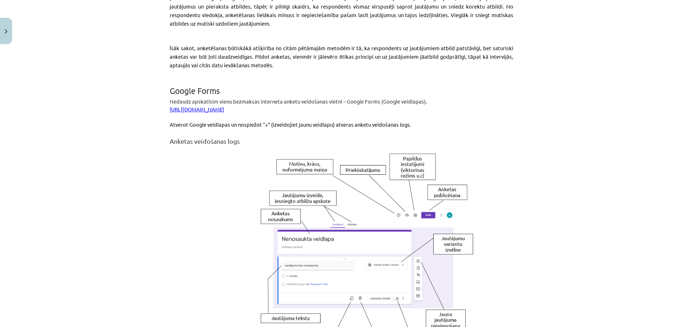
scroll to position [436, 0]
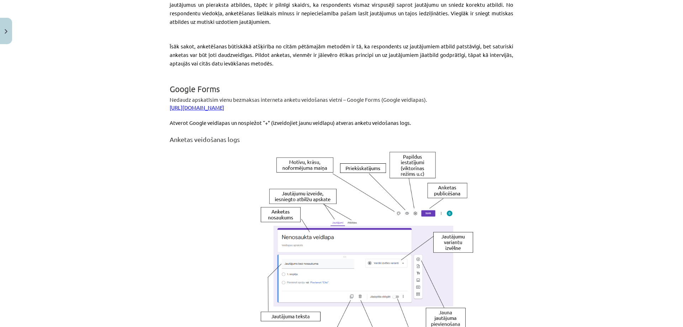
click at [224, 104] on link "https://www.google.com/intl/lv/forms/about/" at bounding box center [197, 107] width 54 height 7
click at [217, 104] on link "https://www.google.com/intl/lv/forms/about/" at bounding box center [197, 107] width 54 height 7
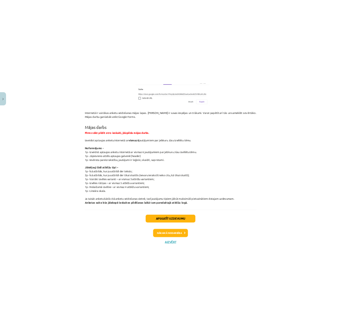
scroll to position [1296, 0]
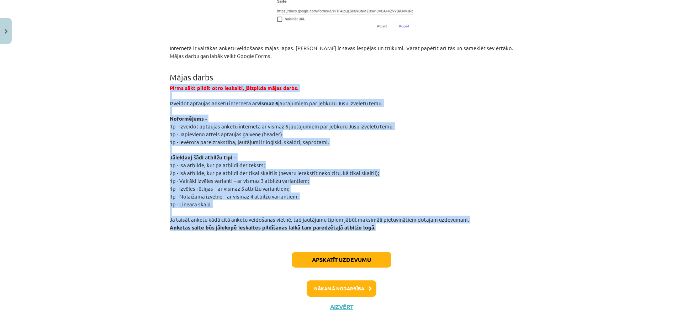
drag, startPoint x: 187, startPoint y: 136, endPoint x: 406, endPoint y: 222, distance: 235.3
click at [406, 222] on div "Mācību tēma: Datorikas - 10. klases 2. ieskaites mācību materiāls #4 Anketēšana…" at bounding box center [341, 163] width 683 height 327
copy div "Pirms sākt pildīt otro ieskaiti, jāizpilda mājas darbs. Izveidot aptaujas anket…"
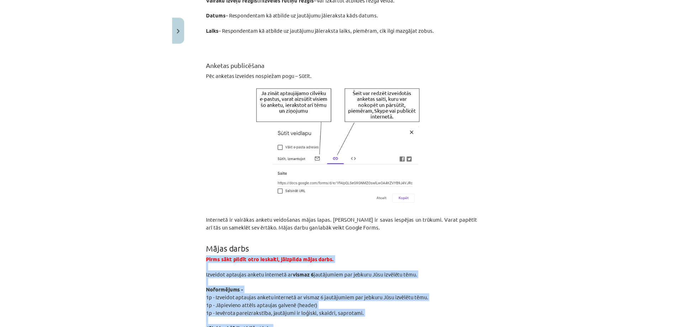
scroll to position [1184, 0]
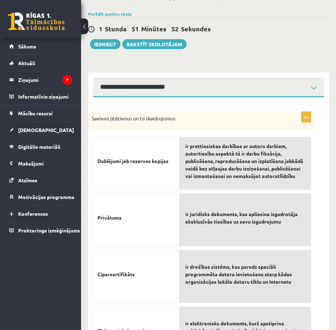
scroll to position [142, 0]
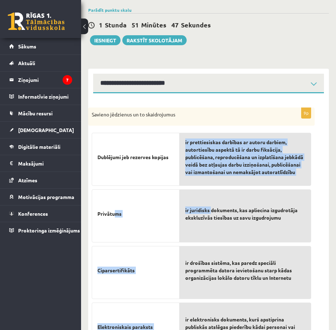
drag, startPoint x: 114, startPoint y: 214, endPoint x: 220, endPoint y: 207, distance: 106.1
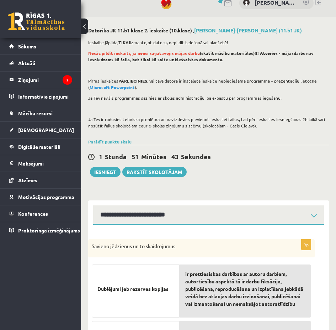
scroll to position [10, 0]
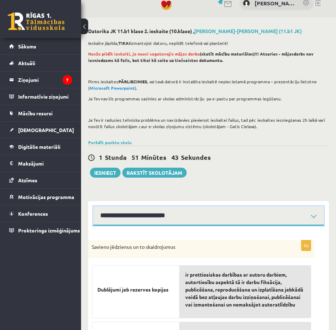
click at [215, 214] on select "**********" at bounding box center [208, 216] width 231 height 20
select select "**********"
click at [93, 206] on select "**********" at bounding box center [208, 216] width 231 height 20
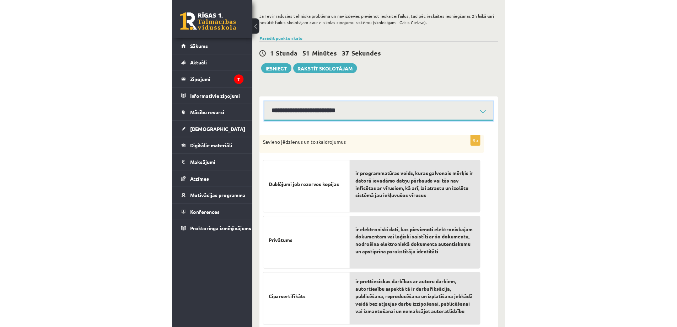
scroll to position [117, 0]
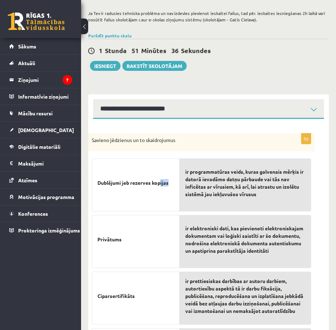
drag, startPoint x: 161, startPoint y: 189, endPoint x: 177, endPoint y: 187, distance: 15.7
click at [177, 187] on div "Dublējumi jeb rezerves kopijas" at bounding box center [136, 184] width 88 height 53
click at [241, 185] on span "ir programmatūras veids, kuras galvenais mērķis ir datorā ievadāmo datņu pārbau…" at bounding box center [245, 183] width 120 height 30
drag, startPoint x: 241, startPoint y: 185, endPoint x: 178, endPoint y: 185, distance: 63.3
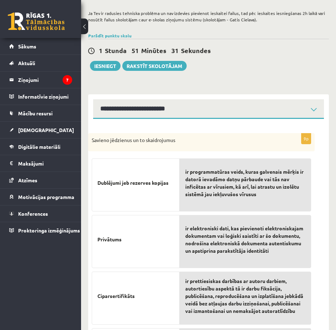
drag, startPoint x: 215, startPoint y: 192, endPoint x: 187, endPoint y: 191, distance: 28.1
drag, startPoint x: 187, startPoint y: 191, endPoint x: 160, endPoint y: 189, distance: 27.8
click at [160, 189] on p "Dublējumi jeb rezerves kopijas" at bounding box center [135, 182] width 76 height 37
click at [143, 185] on span "Dublējumi jeb rezerves kopijas" at bounding box center [132, 182] width 71 height 7
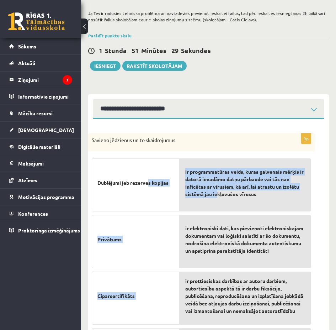
drag, startPoint x: 150, startPoint y: 195, endPoint x: 218, endPoint y: 198, distance: 68.0
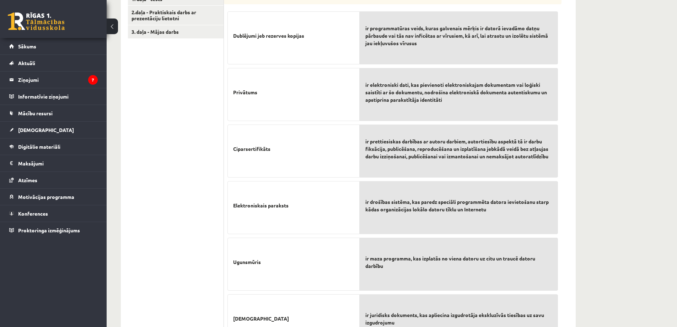
scroll to position [438, 0]
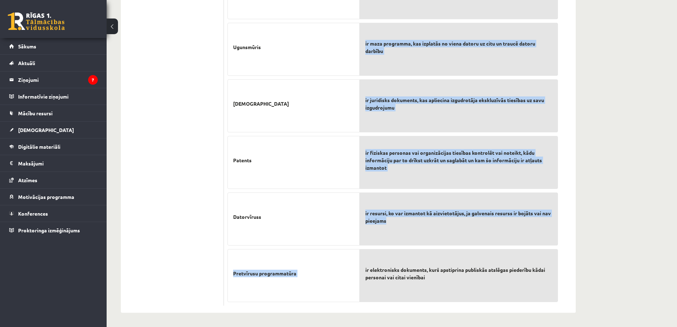
drag, startPoint x: 398, startPoint y: 221, endPoint x: 319, endPoint y: 215, distance: 78.5
click at [319, 215] on fieldset "Dublējumi jeb rezerves kopijas Privātums Ciparsertifikāts Elektroniskais paraks…" at bounding box center [393, 47] width 331 height 509
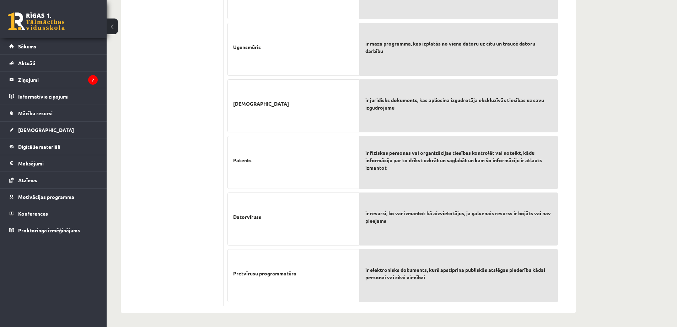
drag, startPoint x: 319, startPoint y: 215, endPoint x: 390, endPoint y: 199, distance: 72.5
click at [336, 199] on p "ir resursi, ko var izmantot kā aizvietotājus, ja galvenais resurss ir bojāts va…" at bounding box center [459, 216] width 187 height 37
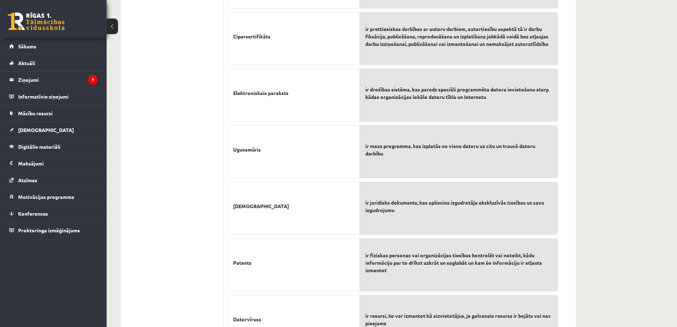
scroll to position [332, 0]
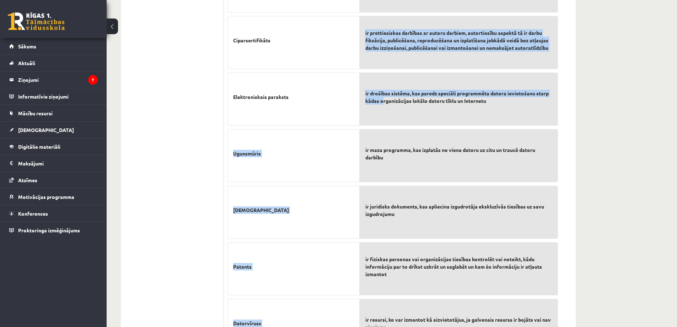
drag, startPoint x: 384, startPoint y: 114, endPoint x: 323, endPoint y: 112, distance: 60.8
click at [323, 112] on fieldset "Dublējumi jeb rezerves kopijas Privātums Ciparsertifikāts Elektroniskais paraks…" at bounding box center [393, 153] width 331 height 509
drag, startPoint x: 323, startPoint y: 112, endPoint x: 341, endPoint y: 98, distance: 22.4
click at [336, 98] on p "Elektroniskais paraksts" at bounding box center [293, 96] width 121 height 37
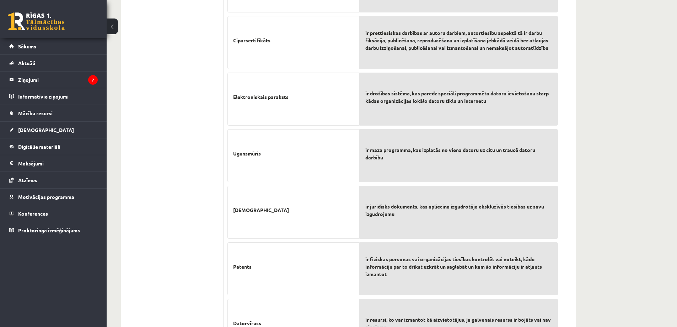
click at [336, 100] on div "ir drošības sistēma, kas paredz speciāli programmēta datora ievietošanu starp k…" at bounding box center [459, 99] width 198 height 53
click at [336, 100] on p "Elektroniskais paraksts" at bounding box center [293, 96] width 121 height 37
click at [282, 98] on span "Elektroniskais paraksts" at bounding box center [260, 96] width 55 height 7
click at [309, 105] on p "Elektroniskais paraksts" at bounding box center [293, 96] width 121 height 37
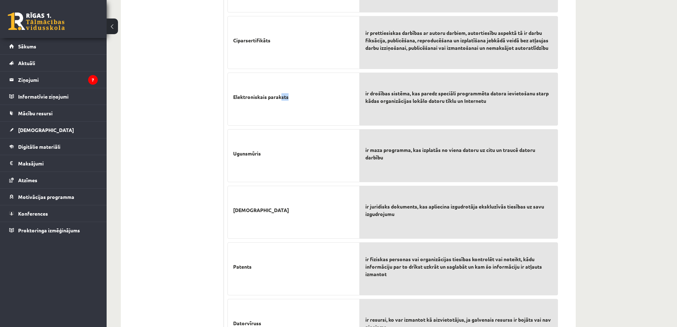
click at [295, 100] on p "Elektroniskais paraksts" at bounding box center [293, 96] width 121 height 37
click at [290, 97] on p "Elektroniskais paraksts" at bounding box center [293, 96] width 121 height 37
click at [288, 97] on span "Elektroniskais paraksts" at bounding box center [260, 96] width 55 height 7
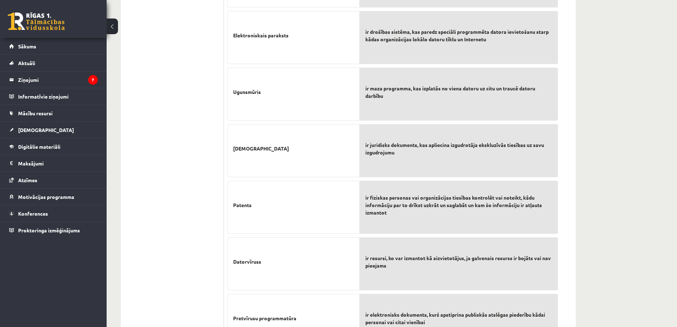
scroll to position [296, 0]
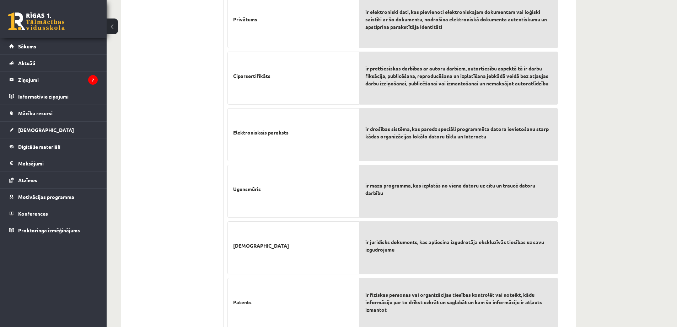
click at [336, 141] on p "ir drošības sistēma, kas paredz speciāli programmēta datora ievietošanu starp k…" at bounding box center [459, 132] width 187 height 37
click at [313, 94] on div "Ciparsertifikāts" at bounding box center [294, 78] width 132 height 53
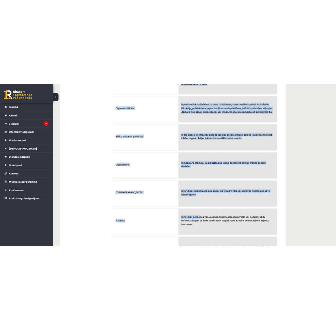
scroll to position [438, 0]
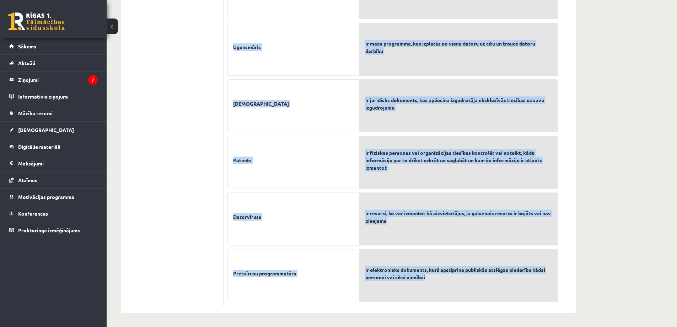
drag, startPoint x: 228, startPoint y: 110, endPoint x: 487, endPoint y: 293, distance: 317.3
click at [336, 293] on div "9p Savieno jēdzienus un to skaidrojumus Dublējumi jeb rezerves kopijas Privātum…" at bounding box center [393, 38] width 338 height 534
copy div "Loremip dolorsita co ad elitseddoeiu Temporinc utl etdolore magnaal Enimadmin V…"
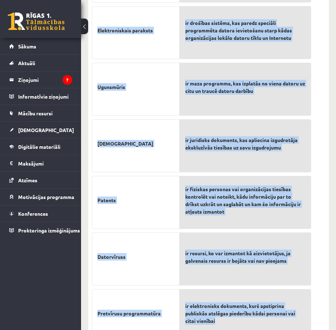
click at [192, 63] on div "ir elektroniski dati, kas pievienoti elektroniskajam dokumentam vai loģiski sai…" at bounding box center [246, 87] width 132 height 509
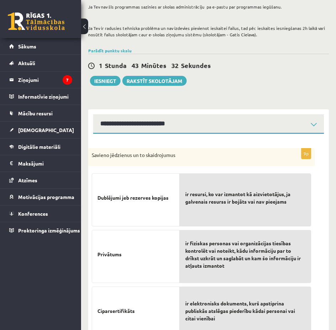
scroll to position [81, 0]
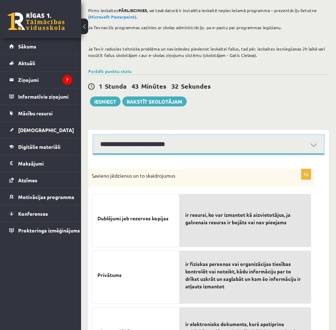
click at [267, 148] on select "**********" at bounding box center [208, 145] width 231 height 20
click at [93, 135] on select "**********" at bounding box center [208, 145] width 231 height 20
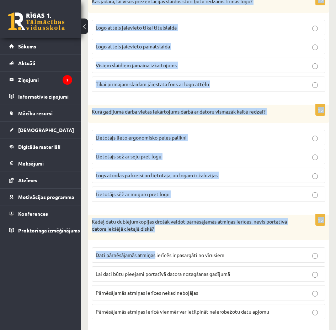
scroll to position [1762, 0]
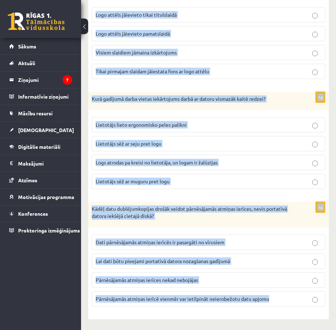
drag, startPoint x: 90, startPoint y: 173, endPoint x: 325, endPoint y: 310, distance: 271.7
copy form "Lore ipsumdolors am consect? Adipiscingeli seddoeiusmodte incid utlabo etdolor …"
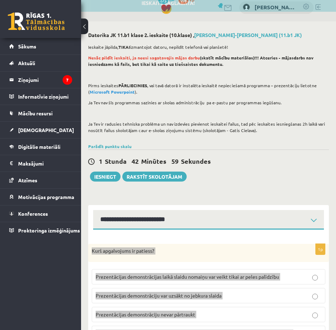
scroll to position [0, 0]
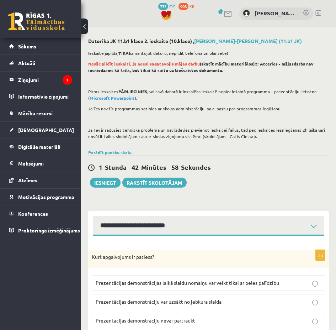
scroll to position [142, 0]
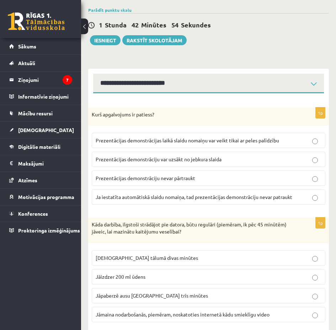
click at [151, 161] on span "Prezentācijas demonstrāciju var uzsākt no jebkura slaida" at bounding box center [159, 159] width 126 height 6
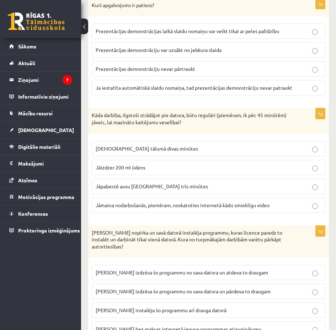
scroll to position [284, 0]
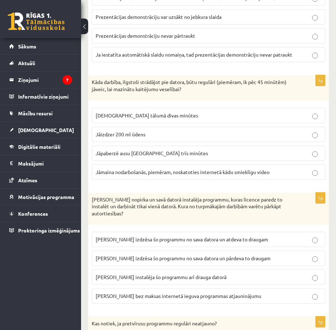
click at [137, 117] on span "[DEMOGRAPHIC_DATA] tālumā divas minūtes" at bounding box center [147, 115] width 102 height 6
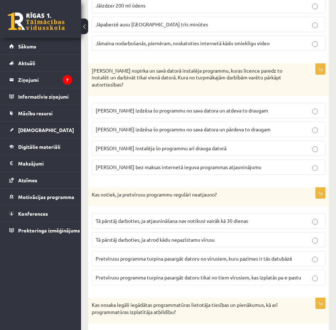
scroll to position [427, 0]
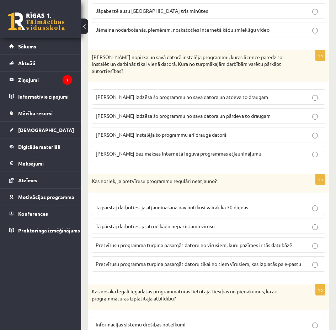
click at [135, 135] on span "[PERSON_NAME] instalēja šo programmu arī drauga datorā" at bounding box center [161, 134] width 131 height 6
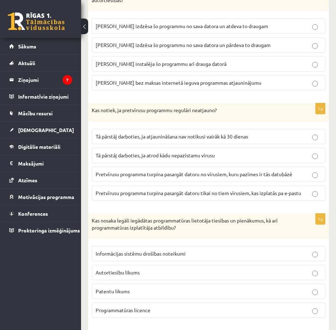
scroll to position [498, 0]
click at [148, 172] on span "Pretvīrusu programma turpina pasargāt datoru no vīrusiem, kuru pazīmes ir tās d…" at bounding box center [194, 173] width 197 height 6
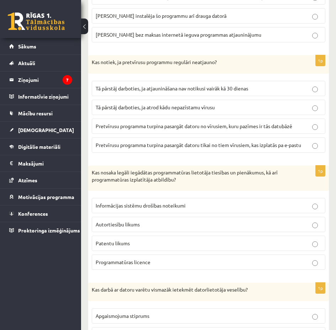
scroll to position [569, 0]
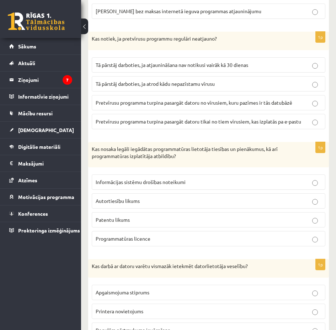
click at [175, 219] on p "Patentu likums" at bounding box center [209, 219] width 226 height 7
click at [174, 241] on p "Programmatūras licence" at bounding box center [209, 238] width 226 height 7
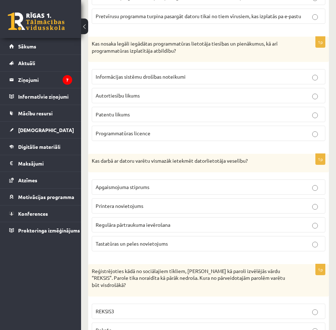
scroll to position [676, 0]
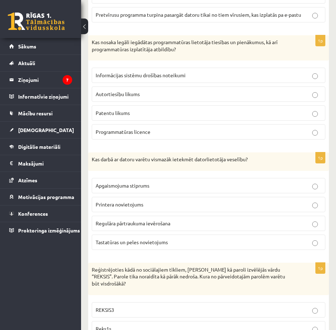
click at [186, 208] on p "Printera novietojums" at bounding box center [209, 204] width 226 height 7
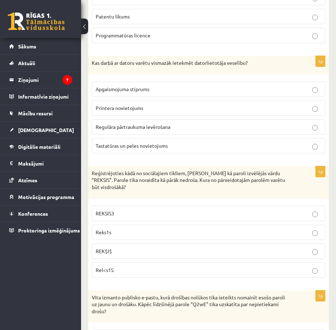
scroll to position [782, 0]
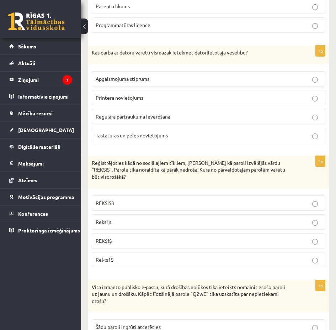
click at [179, 259] on p "Rel<s1S" at bounding box center [209, 259] width 226 height 7
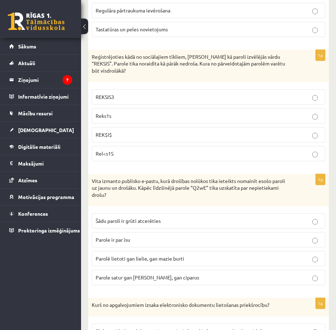
scroll to position [889, 0]
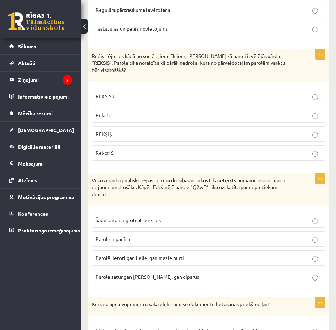
click at [192, 234] on label "Parole ir par īsu" at bounding box center [209, 238] width 234 height 15
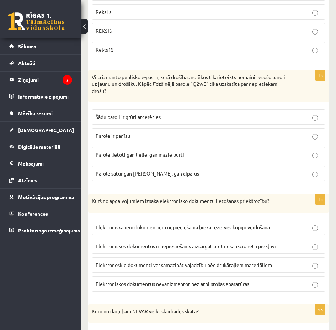
scroll to position [996, 0]
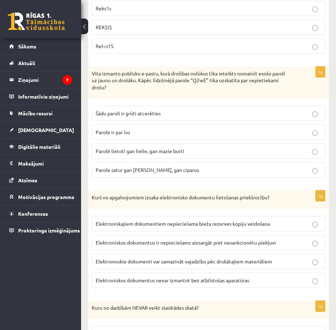
click at [214, 262] on span "Elektronoskie dokumenti var samazināt vajadzību pēc drukātajiem materiāliem" at bounding box center [184, 261] width 176 height 6
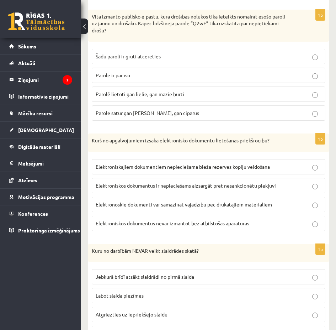
scroll to position [1067, 0]
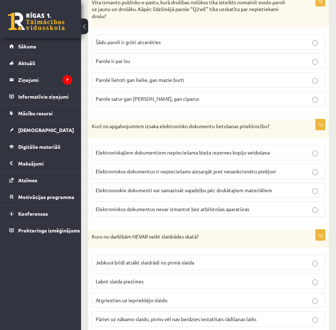
click at [164, 279] on p "Labot slaida piezīmes" at bounding box center [209, 280] width 226 height 7
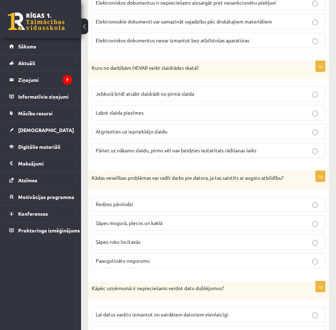
scroll to position [1244, 0]
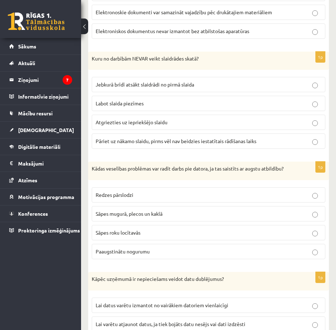
click at [150, 257] on label "Paaugstinātu nogurumu" at bounding box center [209, 251] width 234 height 15
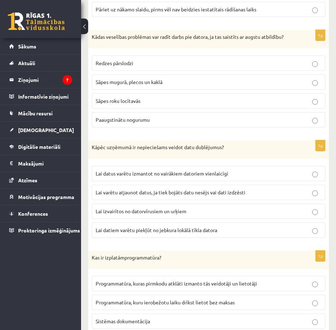
scroll to position [1387, 0]
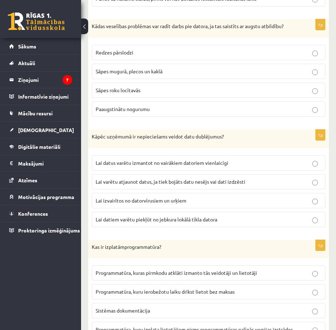
click at [134, 180] on span "Lai varētu atjaunot datus, ja tiek bojāts datu nesējs vai dati izdzēsti" at bounding box center [171, 181] width 150 height 6
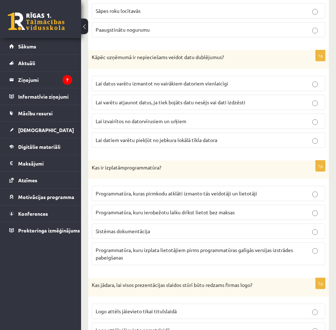
scroll to position [1493, 0]
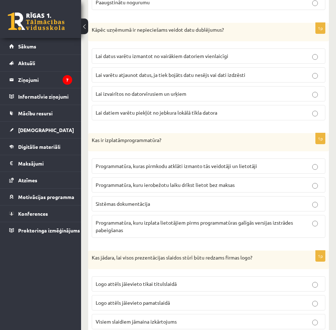
click at [214, 186] on span "Programmatūra, kuru ierobežotu laiku drīkst lietot bez maksas" at bounding box center [165, 184] width 139 height 6
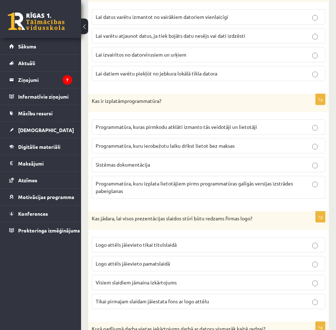
scroll to position [1564, 0]
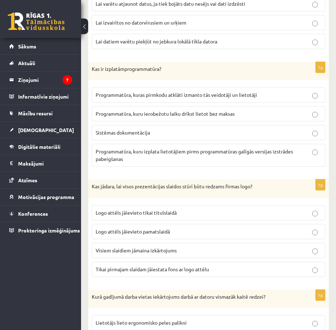
click at [186, 235] on p "Logo attēls jāievieto pamatslaidā" at bounding box center [209, 231] width 226 height 7
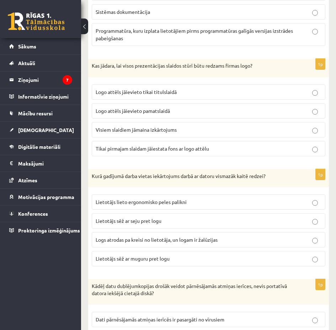
scroll to position [1707, 0]
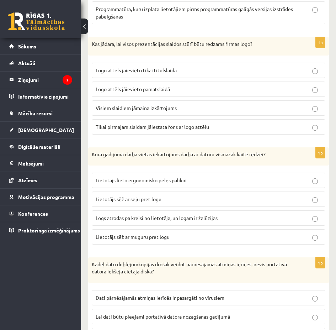
click at [178, 220] on span "Logs atrodas pa kreisi no lietotāja, un logam ir žalūzijas" at bounding box center [157, 217] width 122 height 6
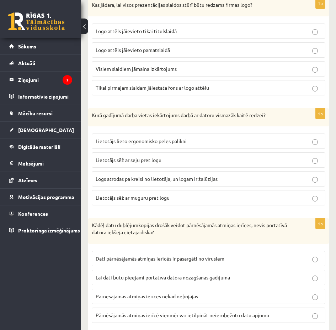
scroll to position [1762, 0]
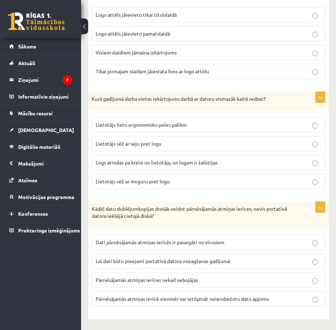
click at [197, 259] on span "Lai dati būtu pieejami portatīvā datora nozagšanas gadījumā" at bounding box center [163, 260] width 134 height 6
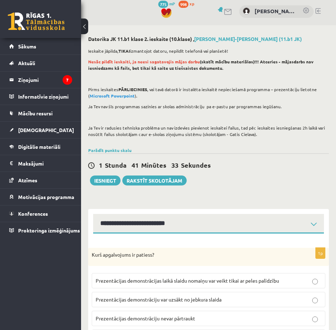
scroll to position [0, 0]
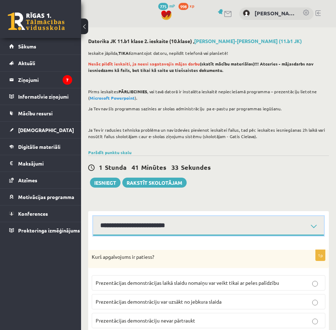
click at [229, 217] on select "**********" at bounding box center [208, 226] width 231 height 20
select select "**********"
click at [93, 216] on select "**********" at bounding box center [208, 226] width 231 height 20
